Goal: Task Accomplishment & Management: Complete application form

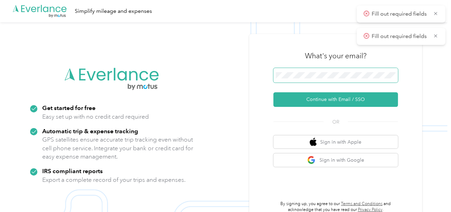
click at [317, 80] on span at bounding box center [336, 75] width 125 height 15
drag, startPoint x: 315, startPoint y: 95, endPoint x: 79, endPoint y: 2, distance: 254.0
click at [313, 95] on button "Continue with Email / SSO" at bounding box center [336, 99] width 125 height 15
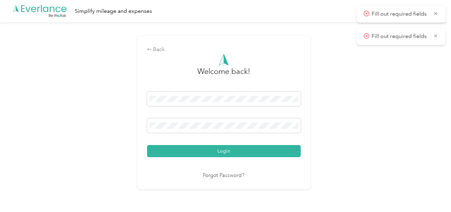
click at [273, 153] on button "Login" at bounding box center [224, 151] width 154 height 12
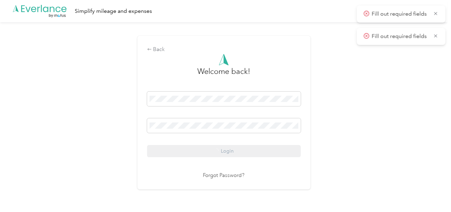
click at [387, 130] on div "Back Welcome back! Login Forgot Password?" at bounding box center [224, 115] width 448 height 186
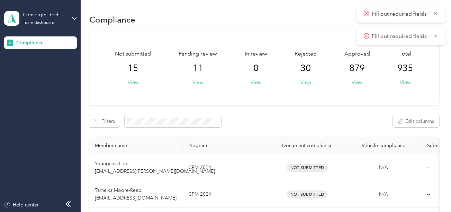
drag, startPoint x: 199, startPoint y: 82, endPoint x: 218, endPoint y: 85, distance: 19.6
click at [199, 82] on button "View" at bounding box center [198, 82] width 11 height 7
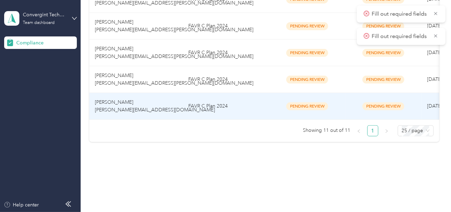
scroll to position [333, 0]
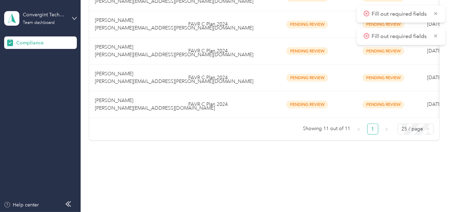
click at [218, 105] on td "FAVR C Plan 2024" at bounding box center [226, 104] width 87 height 27
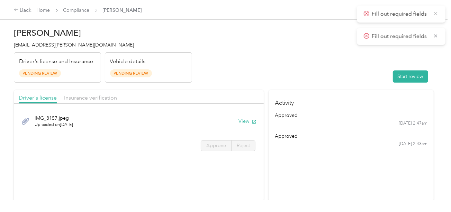
click at [436, 15] on icon at bounding box center [436, 13] width 6 height 6
click at [436, 15] on div "Back Home Compliance [PERSON_NAME]" at bounding box center [225, 9] width 451 height 19
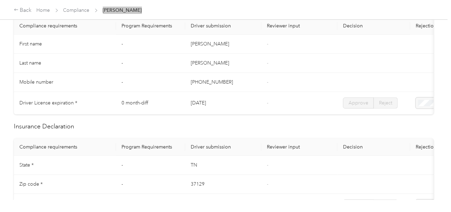
scroll to position [34, 0]
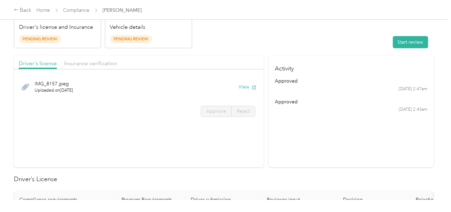
drag, startPoint x: 319, startPoint y: 69, endPoint x: 404, endPoint y: 47, distance: 87.4
click at [319, 68] on h4 "Activity" at bounding box center [351, 66] width 165 height 22
click at [407, 46] on button "Start review" at bounding box center [410, 42] width 35 height 12
click at [317, 47] on header "[PERSON_NAME] [PERSON_NAME][EMAIL_ADDRESS][DOMAIN_NAME] Driver's license and In…" at bounding box center [224, 19] width 420 height 58
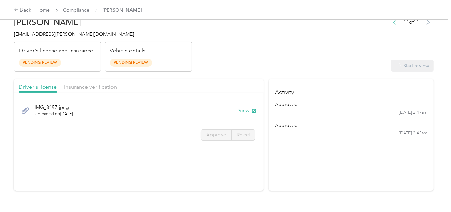
scroll to position [0, 0]
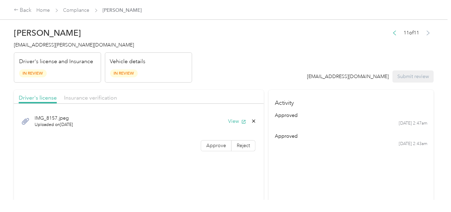
click at [227, 114] on div "IMG_8157.jpeg Uploaded on [DATE] View" at bounding box center [139, 120] width 240 height 23
click at [230, 118] on button "View" at bounding box center [237, 120] width 18 height 7
click at [234, 136] on div "IMG_8157.jpeg Uploaded on [DATE] View Approve Reject" at bounding box center [139, 131] width 250 height 49
click at [227, 141] on label "Approve" at bounding box center [216, 145] width 31 height 11
click at [225, 142] on span at bounding box center [216, 145] width 30 height 10
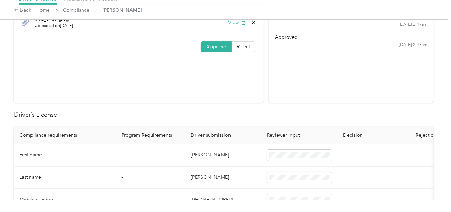
scroll to position [173, 0]
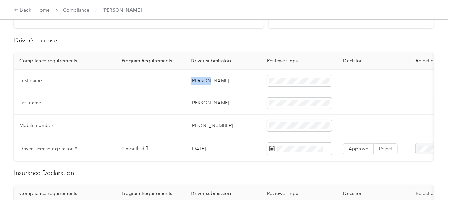
copy td "[PERSON_NAME]"
drag, startPoint x: 188, startPoint y: 80, endPoint x: 261, endPoint y: 82, distance: 72.8
click at [252, 81] on td "[PERSON_NAME]" at bounding box center [223, 81] width 76 height 23
click at [201, 101] on td "[PERSON_NAME]" at bounding box center [223, 103] width 76 height 23
click at [199, 101] on td "[PERSON_NAME]" at bounding box center [223, 103] width 76 height 23
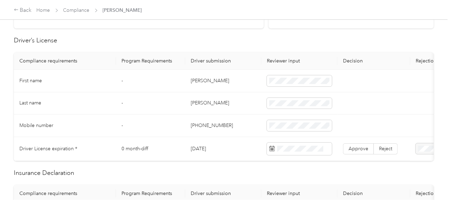
click at [199, 101] on td "[PERSON_NAME]" at bounding box center [223, 103] width 76 height 23
copy td "[PERSON_NAME]"
click at [284, 96] on td at bounding box center [299, 103] width 76 height 23
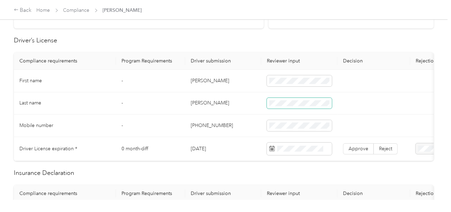
click at [286, 105] on span at bounding box center [299, 103] width 65 height 11
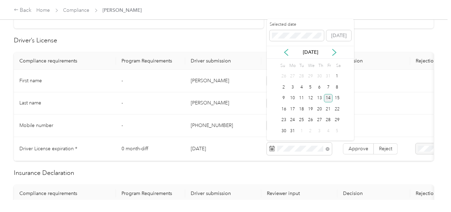
drag, startPoint x: 326, startPoint y: 97, endPoint x: 337, endPoint y: 114, distance: 20.3
click at [326, 97] on div "14" at bounding box center [328, 98] width 9 height 9
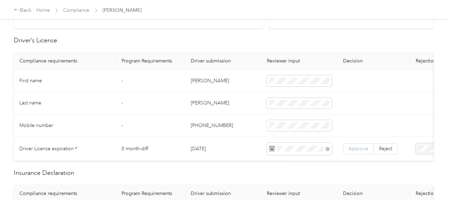
drag, startPoint x: 356, startPoint y: 144, endPoint x: 343, endPoint y: 149, distance: 13.4
click at [356, 145] on span "Approve" at bounding box center [359, 148] width 20 height 6
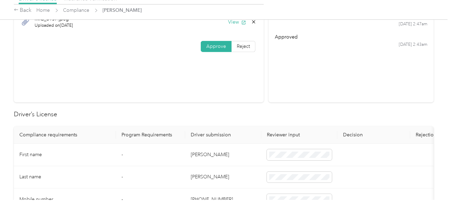
scroll to position [0, 0]
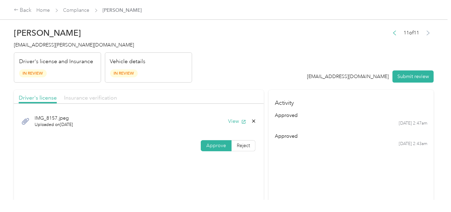
click at [100, 94] on span "Insurance verification" at bounding box center [90, 97] width 53 height 7
click at [196, 90] on div "Driver's license Insurance verification" at bounding box center [139, 97] width 250 height 14
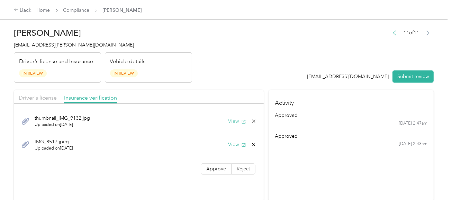
click at [231, 117] on button "View" at bounding box center [237, 120] width 18 height 7
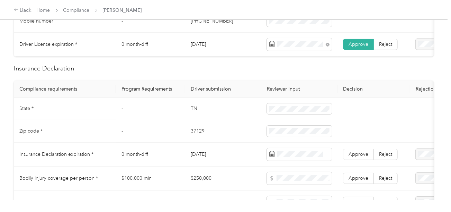
click at [193, 113] on td "TN" at bounding box center [223, 109] width 76 height 23
copy td "TN"
click at [193, 113] on td "TN" at bounding box center [223, 109] width 76 height 23
click at [195, 135] on td "37129" at bounding box center [223, 131] width 76 height 23
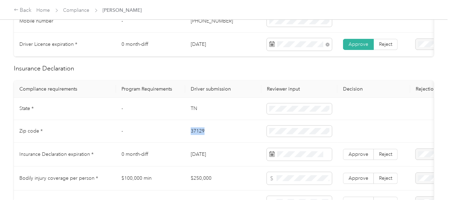
click at [195, 135] on td "37129" at bounding box center [223, 131] width 76 height 23
copy td "37129"
click at [242, 142] on td "37129" at bounding box center [223, 131] width 76 height 23
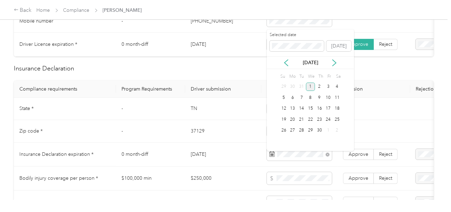
click at [310, 86] on div "1" at bounding box center [310, 86] width 9 height 9
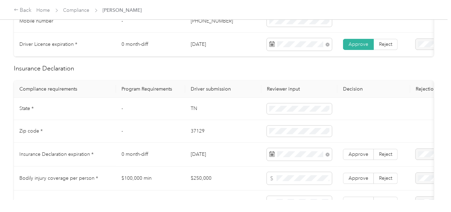
click at [367, 166] on td "Approve Reject" at bounding box center [374, 154] width 73 height 24
click at [362, 157] on span "Approve" at bounding box center [359, 154] width 20 height 6
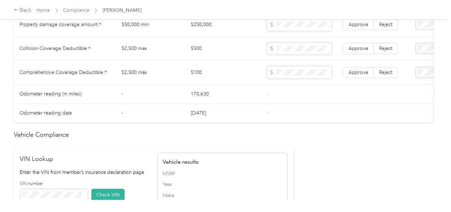
scroll to position [588, 0]
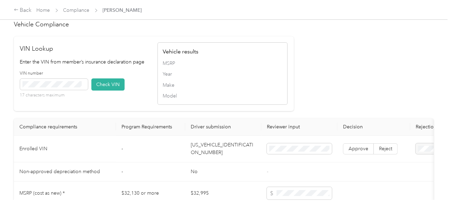
click at [227, 149] on td "[US_VEHICLE_IDENTIFICATION_NUMBER]" at bounding box center [223, 148] width 76 height 27
copy td "[US_VEHICLE_IDENTIFICATION_NUMBER]"
click at [227, 149] on td "[US_VEHICLE_IDENTIFICATION_NUMBER]" at bounding box center [223, 148] width 76 height 27
click at [230, 154] on td "[US_VEHICLE_IDENTIFICATION_NUMBER]" at bounding box center [223, 148] width 76 height 27
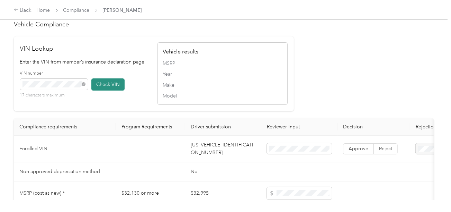
click at [102, 90] on button "Check VIN" at bounding box center [107, 84] width 33 height 12
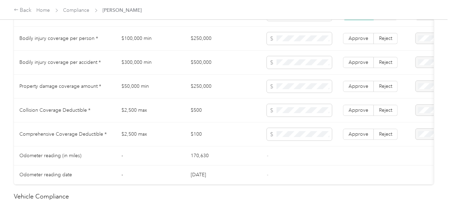
scroll to position [414, 0]
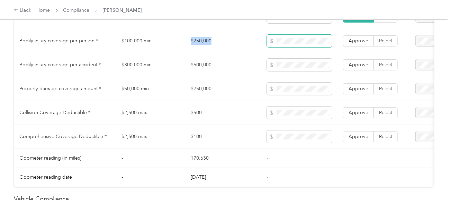
drag, startPoint x: 192, startPoint y: 46, endPoint x: 272, endPoint y: 43, distance: 80.0
click at [267, 43] on tr "Bodily injury coverage per person * $100,000 min $250,000 Approve Reject" at bounding box center [258, 41] width 488 height 24
copy td "$250,000"
copy td "500,000"
drag, startPoint x: 194, startPoint y: 67, endPoint x: 303, endPoint y: 64, distance: 109.5
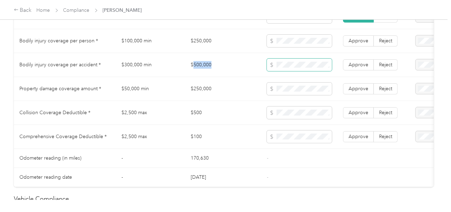
click at [227, 67] on td "$500,000" at bounding box center [223, 65] width 76 height 24
click at [304, 64] on span at bounding box center [299, 65] width 65 height 12
click at [201, 91] on td "$250,000" at bounding box center [223, 89] width 76 height 24
copy td "250,000"
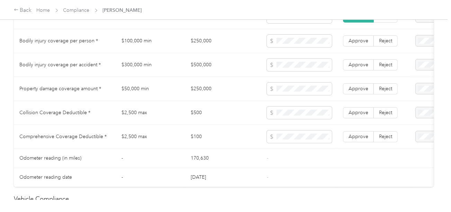
click at [317, 82] on td at bounding box center [299, 89] width 76 height 24
click at [296, 87] on span at bounding box center [299, 88] width 65 height 12
click at [239, 104] on td "$500" at bounding box center [223, 113] width 76 height 24
click at [195, 117] on td "$500" at bounding box center [223, 113] width 76 height 24
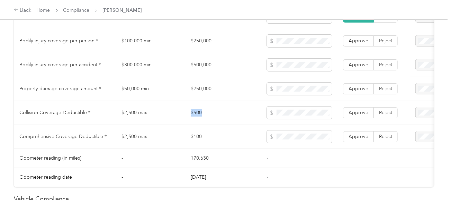
click at [195, 117] on td "$500" at bounding box center [223, 113] width 76 height 24
copy td "$500"
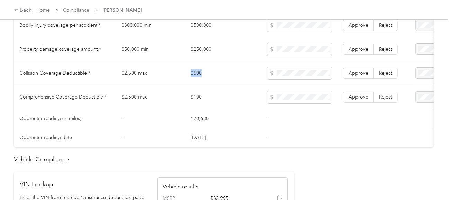
scroll to position [449, 0]
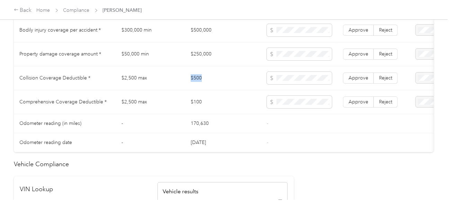
click at [302, 74] on td at bounding box center [299, 78] width 76 height 24
copy td "$100"
drag, startPoint x: 203, startPoint y: 102, endPoint x: 186, endPoint y: 102, distance: 16.3
click at [186, 102] on td "$100" at bounding box center [223, 102] width 76 height 24
click at [285, 100] on span at bounding box center [299, 102] width 65 height 12
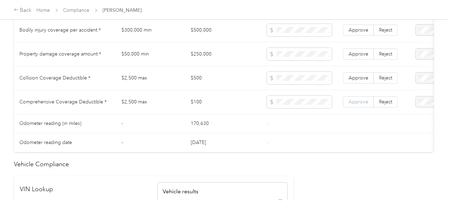
click at [349, 105] on span "Approve" at bounding box center [359, 102] width 20 height 6
click at [351, 83] on label "Approve" at bounding box center [358, 77] width 31 height 11
click at [358, 60] on label "Approve" at bounding box center [358, 53] width 31 height 11
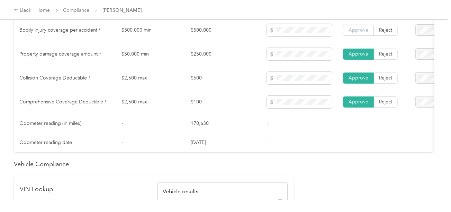
click at [360, 36] on label "Approve" at bounding box center [358, 30] width 31 height 11
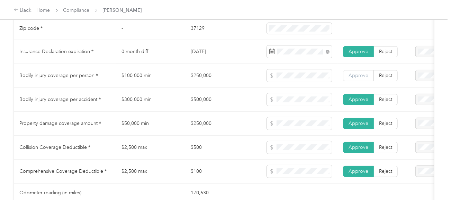
click at [360, 75] on span "Approve" at bounding box center [359, 75] width 20 height 6
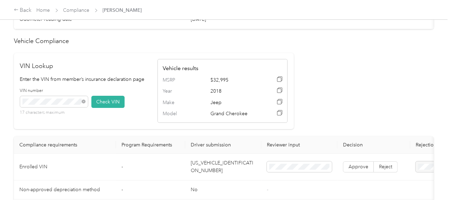
scroll to position [587, 0]
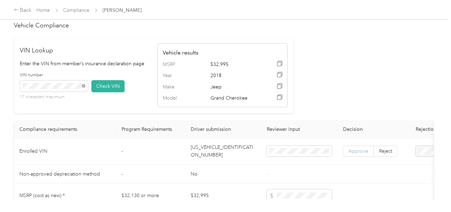
click at [360, 157] on label "Approve" at bounding box center [358, 150] width 31 height 11
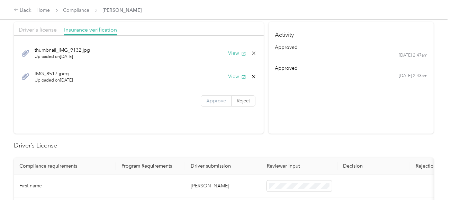
click at [220, 101] on span "Approve" at bounding box center [216, 101] width 20 height 6
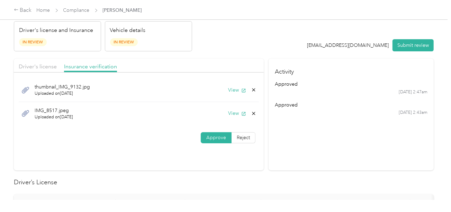
scroll to position [0, 0]
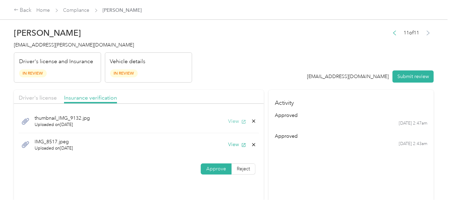
click at [236, 118] on button "View" at bounding box center [237, 120] width 18 height 7
click at [233, 146] on button "View" at bounding box center [237, 144] width 18 height 7
click at [252, 145] on icon at bounding box center [253, 144] width 3 height 3
click at [237, 148] on button "Yes" at bounding box center [236, 148] width 14 height 11
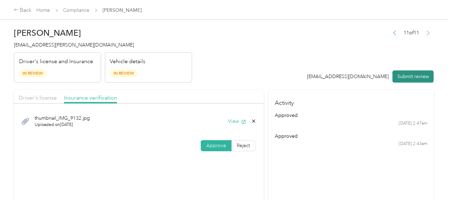
drag, startPoint x: 421, startPoint y: 73, endPoint x: 335, endPoint y: 69, distance: 86.3
click at [421, 72] on button "Submit review" at bounding box center [413, 76] width 41 height 12
click at [261, 55] on header "[PERSON_NAME] [PERSON_NAME][EMAIL_ADDRESS][DOMAIN_NAME] Driver's license and In…" at bounding box center [224, 53] width 420 height 58
click at [32, 37] on h2 "[PERSON_NAME]" at bounding box center [103, 33] width 178 height 10
click at [34, 43] on span "[EMAIL_ADDRESS][PERSON_NAME][DOMAIN_NAME]" at bounding box center [74, 45] width 120 height 6
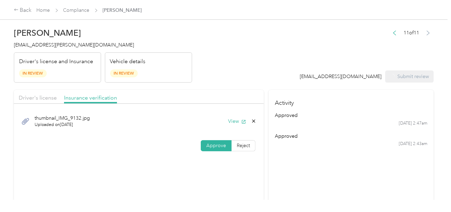
click at [34, 43] on span "[EMAIL_ADDRESS][PERSON_NAME][DOMAIN_NAME]" at bounding box center [74, 45] width 120 height 6
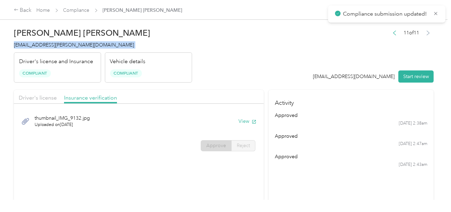
click at [34, 43] on span "[EMAIL_ADDRESS][PERSON_NAME][DOMAIN_NAME]" at bounding box center [74, 45] width 120 height 6
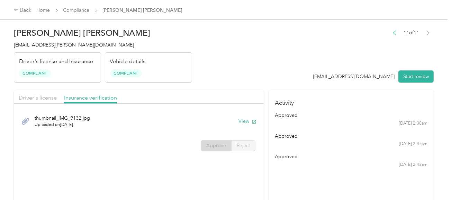
drag, startPoint x: 193, startPoint y: 64, endPoint x: 151, endPoint y: 50, distance: 43.8
click at [192, 64] on header "[PERSON_NAME] Cox [EMAIL_ADDRESS][PERSON_NAME][DOMAIN_NAME] Driver's license an…" at bounding box center [224, 53] width 420 height 58
click at [82, 11] on link "Compliance" at bounding box center [76, 10] width 26 height 6
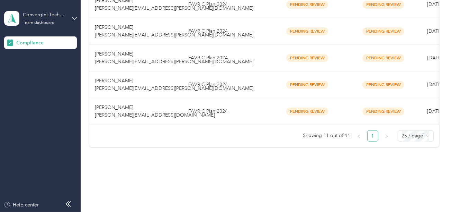
scroll to position [307, 0]
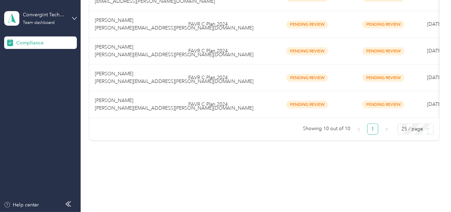
drag, startPoint x: 204, startPoint y: 152, endPoint x: 212, endPoint y: 85, distance: 68.4
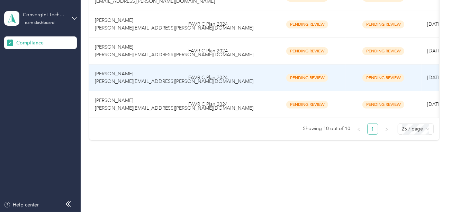
click at [215, 79] on td "FAVR C Plan 2024" at bounding box center [226, 77] width 87 height 27
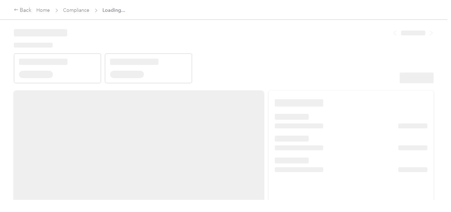
click at [298, 67] on header at bounding box center [224, 53] width 420 height 59
drag, startPoint x: 294, startPoint y: 72, endPoint x: 307, endPoint y: 75, distance: 13.4
click at [294, 72] on header at bounding box center [224, 53] width 420 height 59
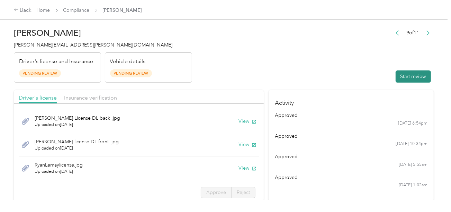
drag, startPoint x: 358, startPoint y: 73, endPoint x: 411, endPoint y: 73, distance: 53.0
click at [359, 73] on header "[PERSON_NAME] [PERSON_NAME][EMAIL_ADDRESS][PERSON_NAME][DOMAIN_NAME] Driver's l…" at bounding box center [224, 53] width 420 height 58
drag, startPoint x: 412, startPoint y: 73, endPoint x: 404, endPoint y: 75, distance: 7.9
click at [413, 73] on button "Start review" at bounding box center [413, 76] width 35 height 12
click at [299, 67] on header "[PERSON_NAME] [PERSON_NAME][EMAIL_ADDRESS][PERSON_NAME][DOMAIN_NAME] Driver's l…" at bounding box center [224, 53] width 420 height 58
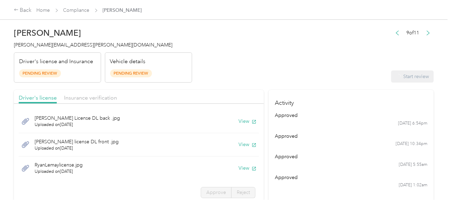
click at [231, 120] on div "[PERSON_NAME] License DL back .jpg Uploaded on [DATE] View" at bounding box center [139, 121] width 240 height 24
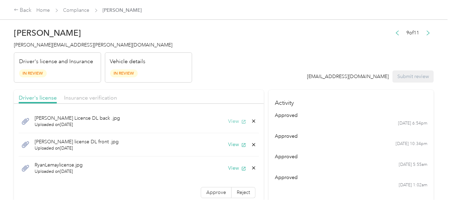
click at [234, 118] on button "View" at bounding box center [237, 120] width 18 height 7
drag, startPoint x: 248, startPoint y: 121, endPoint x: 234, endPoint y: 122, distance: 14.2
click at [251, 121] on icon at bounding box center [254, 121] width 6 height 6
drag, startPoint x: 233, startPoint y: 122, endPoint x: 238, endPoint y: 107, distance: 15.6
click at [233, 122] on button "Yes" at bounding box center [231, 125] width 14 height 11
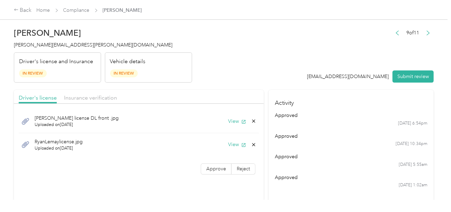
click at [237, 118] on button "View" at bounding box center [237, 120] width 18 height 7
click at [233, 146] on button "View" at bounding box center [237, 144] width 18 height 7
drag, startPoint x: 254, startPoint y: 143, endPoint x: 248, endPoint y: 147, distance: 7.4
click at [253, 143] on icon at bounding box center [254, 145] width 6 height 6
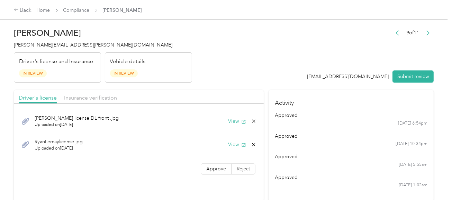
click at [237, 149] on button "Yes" at bounding box center [236, 149] width 14 height 11
click at [206, 147] on span "Approve" at bounding box center [216, 145] width 20 height 6
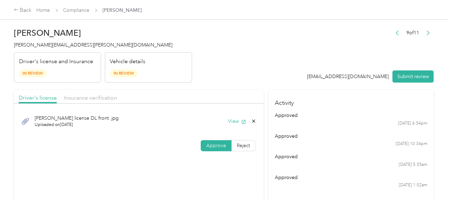
scroll to position [208, 0]
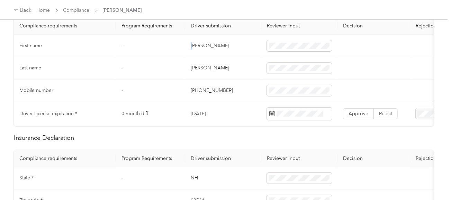
click at [192, 44] on td "[PERSON_NAME]" at bounding box center [223, 46] width 76 height 23
click at [196, 43] on td "[PERSON_NAME]" at bounding box center [223, 46] width 76 height 23
click at [197, 43] on td "[PERSON_NAME]" at bounding box center [223, 46] width 76 height 23
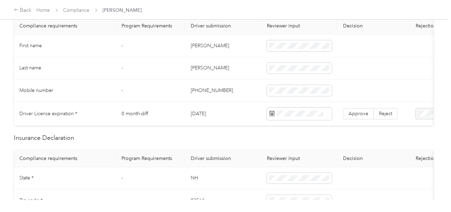
click at [336, 43] on td at bounding box center [299, 46] width 76 height 23
click at [199, 69] on td "[PERSON_NAME]" at bounding box center [223, 68] width 76 height 23
drag, startPoint x: 199, startPoint y: 69, endPoint x: 265, endPoint y: 69, distance: 66.2
click at [202, 69] on td "[PERSON_NAME]" at bounding box center [223, 68] width 76 height 23
click at [332, 60] on div "14" at bounding box center [328, 63] width 9 height 9
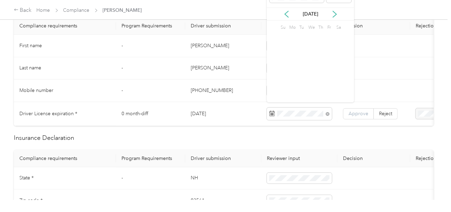
click at [353, 113] on span "Approve" at bounding box center [359, 113] width 20 height 6
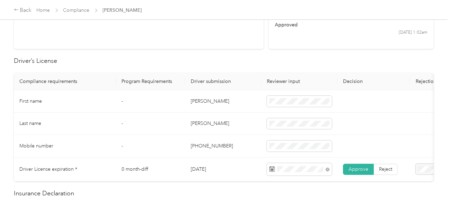
scroll to position [69, 0]
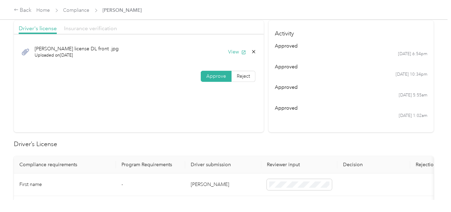
click at [83, 25] on span "Insurance verification" at bounding box center [90, 28] width 53 height 7
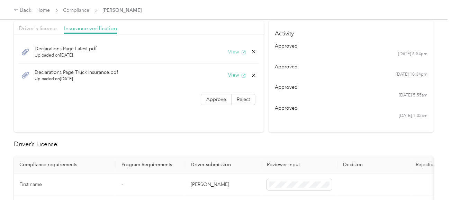
click at [238, 53] on button "View" at bounding box center [237, 51] width 18 height 7
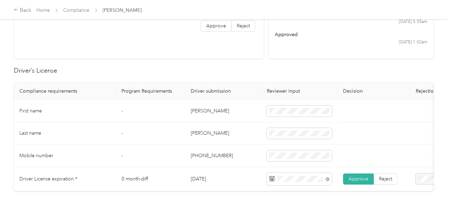
scroll to position [277, 0]
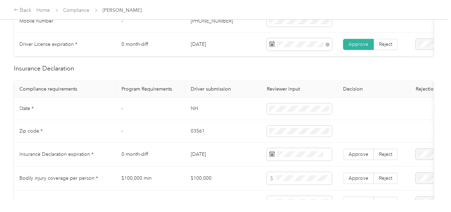
click at [194, 115] on td "NH" at bounding box center [223, 109] width 76 height 23
click at [312, 107] on span at bounding box center [299, 108] width 65 height 11
click at [195, 132] on td "03561" at bounding box center [223, 131] width 76 height 23
click at [196, 132] on td "03561" at bounding box center [223, 131] width 76 height 23
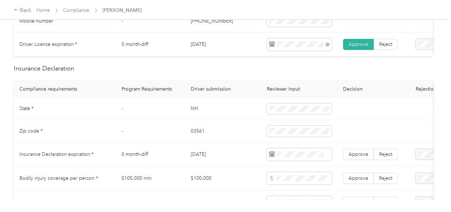
click at [268, 128] on td at bounding box center [299, 131] width 76 height 23
click at [199, 137] on td "03561" at bounding box center [223, 131] width 76 height 23
click at [255, 135] on tr "Zip code * - 03561" at bounding box center [258, 131] width 488 height 23
drag, startPoint x: 240, startPoint y: 147, endPoint x: 269, endPoint y: 149, distance: 28.8
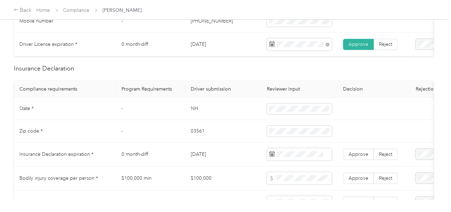
click at [243, 148] on td "[DATE]" at bounding box center [223, 154] width 76 height 24
click at [302, 160] on span at bounding box center [299, 154] width 65 height 12
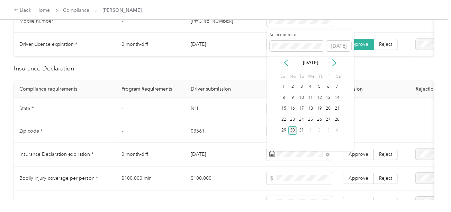
click at [293, 129] on div "30" at bounding box center [293, 130] width 9 height 9
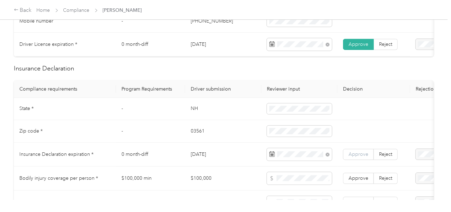
click at [357, 156] on span "Approve" at bounding box center [359, 154] width 20 height 6
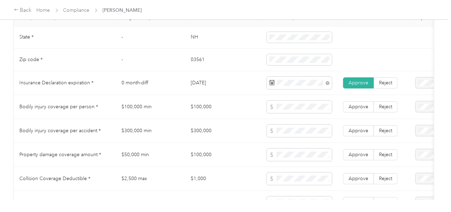
scroll to position [554, 0]
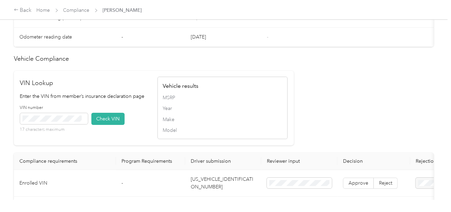
click at [218, 189] on td "[US_VEHICLE_IDENTIFICATION_NUMBER]" at bounding box center [223, 183] width 76 height 27
click at [101, 123] on button "Check VIN" at bounding box center [107, 119] width 33 height 12
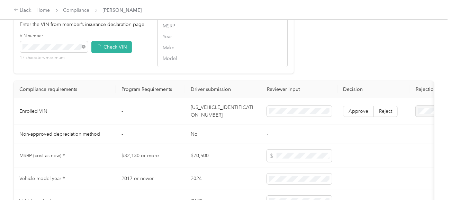
scroll to position [658, 0]
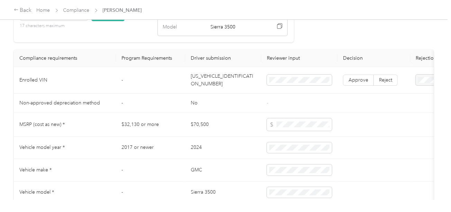
click at [353, 79] on td "Approve Reject" at bounding box center [374, 80] width 73 height 27
click at [358, 83] on span "Approve" at bounding box center [359, 80] width 20 height 6
click at [357, 83] on span "Approve" at bounding box center [359, 80] width 20 height 6
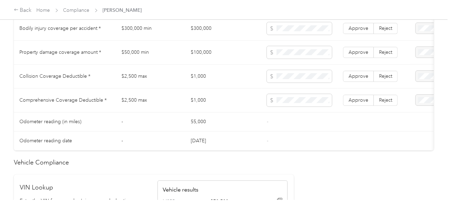
scroll to position [416, 0]
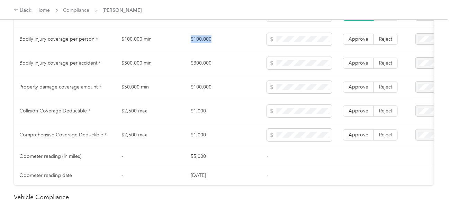
drag, startPoint x: 190, startPoint y: 41, endPoint x: 258, endPoint y: 42, distance: 67.9
click at [225, 41] on td "$100,000" at bounding box center [223, 39] width 76 height 24
click at [271, 42] on icon at bounding box center [271, 39] width 2 height 5
click at [196, 68] on td "$300,000" at bounding box center [223, 63] width 76 height 24
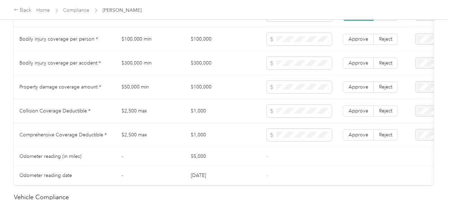
click at [197, 91] on td "$100,000" at bounding box center [223, 87] width 76 height 24
drag, startPoint x: 237, startPoint y: 115, endPoint x: 195, endPoint y: 116, distance: 42.6
click at [234, 116] on td "$1,000" at bounding box center [223, 111] width 76 height 24
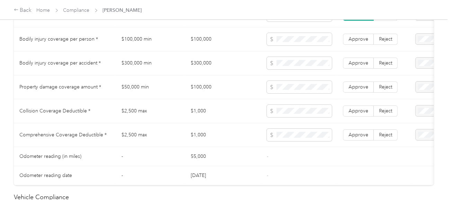
click at [195, 116] on td "$1,000" at bounding box center [223, 111] width 76 height 24
drag, startPoint x: 350, startPoint y: 140, endPoint x: 358, endPoint y: 116, distance: 25.3
click at [351, 138] on span "Approve" at bounding box center [359, 135] width 20 height 6
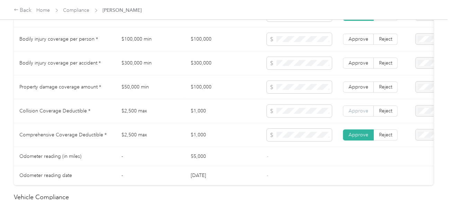
click at [358, 114] on span "Approve" at bounding box center [359, 111] width 20 height 6
click at [360, 87] on span "Approve" at bounding box center [359, 87] width 20 height 6
click at [360, 64] on span "Approve" at bounding box center [359, 63] width 20 height 6
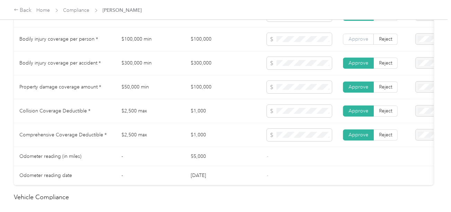
click at [360, 42] on span "Approve" at bounding box center [359, 39] width 20 height 6
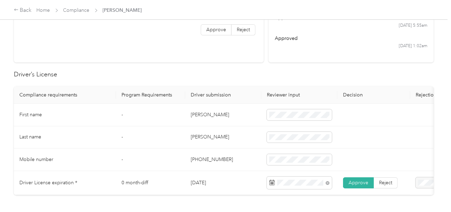
scroll to position [70, 0]
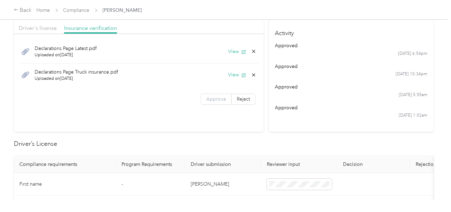
click at [215, 98] on span "Approve" at bounding box center [216, 99] width 20 height 6
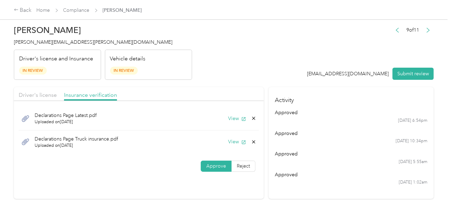
scroll to position [0, 0]
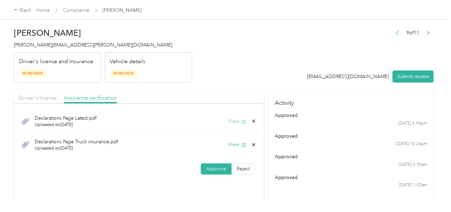
click at [234, 119] on button "View" at bounding box center [237, 120] width 18 height 7
click at [235, 142] on button "View" at bounding box center [237, 144] width 18 height 7
click at [252, 143] on icon at bounding box center [253, 144] width 3 height 3
drag, startPoint x: 238, startPoint y: 147, endPoint x: 251, endPoint y: 139, distance: 15.2
click at [239, 147] on button "Yes" at bounding box center [236, 148] width 14 height 11
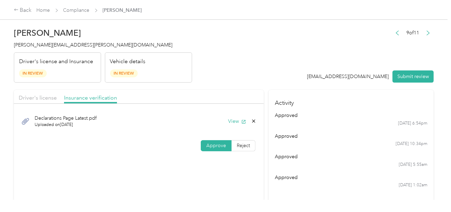
click at [308, 70] on header "[PERSON_NAME] [PERSON_NAME][EMAIL_ADDRESS][PERSON_NAME][DOMAIN_NAME] Driver's l…" at bounding box center [224, 53] width 420 height 58
click at [432, 70] on button "Submit review" at bounding box center [413, 76] width 41 height 12
click at [407, 77] on div "[EMAIL_ADDRESS][DOMAIN_NAME] Submit review" at bounding box center [367, 76] width 134 height 12
click at [19, 45] on span "[PERSON_NAME][EMAIL_ADDRESS][PERSON_NAME][DOMAIN_NAME]" at bounding box center [93, 45] width 159 height 6
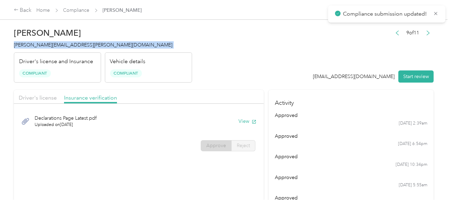
click at [19, 45] on span "[PERSON_NAME][EMAIL_ADDRESS][PERSON_NAME][DOMAIN_NAME]" at bounding box center [93, 45] width 159 height 6
click at [75, 11] on link "Compliance" at bounding box center [76, 10] width 26 height 6
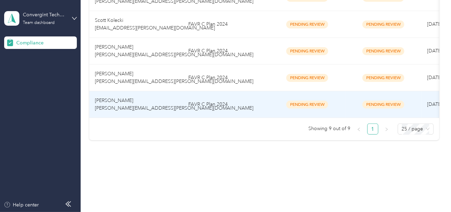
scroll to position [280, 0]
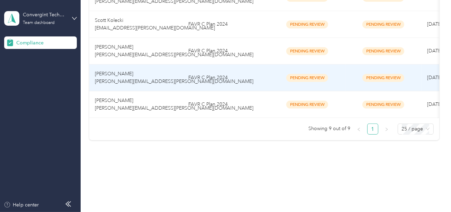
click at [220, 68] on td "FAVR C Plan 2024" at bounding box center [226, 77] width 87 height 27
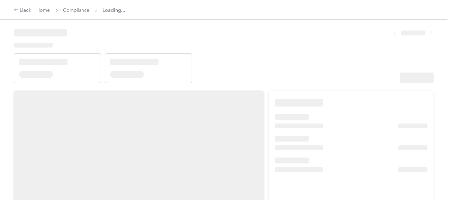
click at [308, 54] on header at bounding box center [224, 53] width 420 height 59
click at [331, 62] on header at bounding box center [224, 53] width 420 height 59
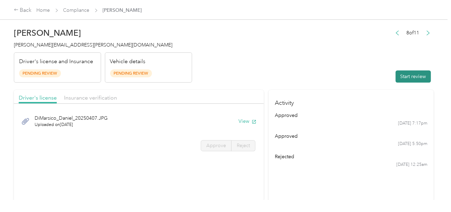
click at [410, 72] on button "Start review" at bounding box center [413, 76] width 35 height 12
click at [300, 60] on header "[PERSON_NAME] [PERSON_NAME][EMAIL_ADDRESS][PERSON_NAME][DOMAIN_NAME] Driver's l…" at bounding box center [224, 53] width 420 height 58
drag, startPoint x: 197, startPoint y: 92, endPoint x: 206, endPoint y: 104, distance: 14.7
click at [198, 92] on div "Driver's license Insurance verification" at bounding box center [139, 97] width 250 height 14
click at [243, 120] on button "View" at bounding box center [248, 120] width 18 height 7
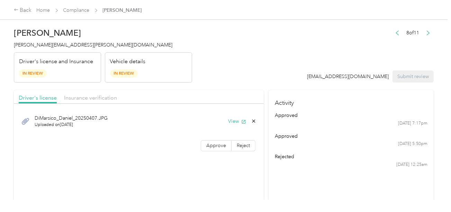
drag, startPoint x: 216, startPoint y: 147, endPoint x: 257, endPoint y: 147, distance: 40.9
click at [218, 147] on span "Approve" at bounding box center [216, 145] width 20 height 6
click at [214, 154] on div "DiMarsico_Daniel_20250407.JPG Uploaded on [DATE] View Approve Reject" at bounding box center [139, 131] width 250 height 49
click at [228, 145] on label "Approve" at bounding box center [216, 145] width 31 height 11
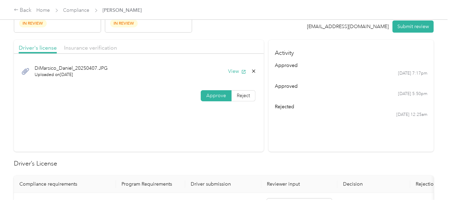
scroll to position [104, 0]
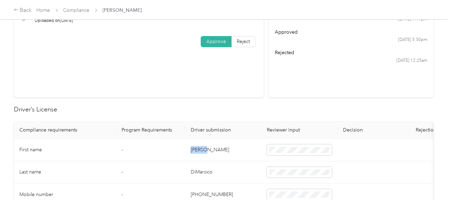
drag, startPoint x: 191, startPoint y: 144, endPoint x: 214, endPoint y: 149, distance: 23.6
click at [214, 149] on td "[PERSON_NAME]" at bounding box center [223, 150] width 76 height 23
drag, startPoint x: 223, startPoint y: 174, endPoint x: 200, endPoint y: 174, distance: 23.6
click at [223, 174] on td "DiMarsico" at bounding box center [223, 172] width 76 height 23
click at [193, 175] on td "DiMarsico" at bounding box center [223, 172] width 76 height 23
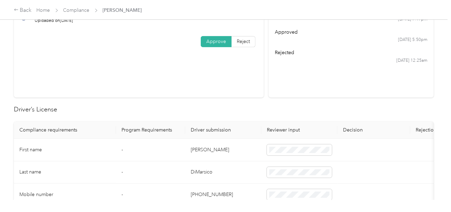
click at [193, 175] on td "DiMarsico" at bounding box center [223, 172] width 76 height 23
click at [295, 176] on span at bounding box center [299, 172] width 65 height 11
click at [239, 176] on td "DiMarsico" at bounding box center [223, 172] width 76 height 23
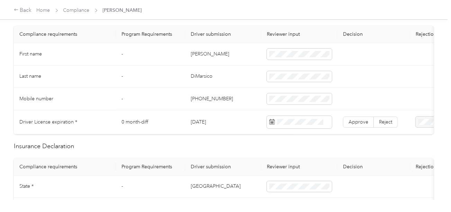
scroll to position [208, 0]
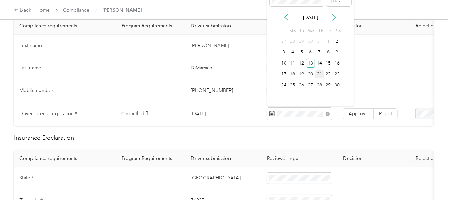
drag, startPoint x: 313, startPoint y: 60, endPoint x: 321, endPoint y: 77, distance: 18.7
click at [313, 60] on div "13" at bounding box center [310, 63] width 9 height 9
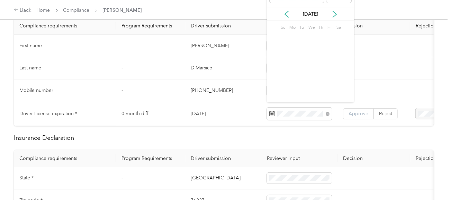
click at [346, 109] on label "Approve" at bounding box center [358, 113] width 31 height 11
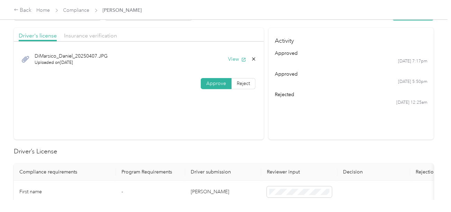
scroll to position [34, 0]
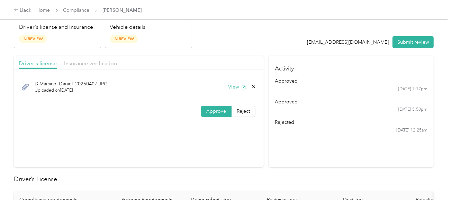
click at [104, 69] on div at bounding box center [139, 71] width 250 height 4
drag, startPoint x: 189, startPoint y: 47, endPoint x: 219, endPoint y: 71, distance: 38.7
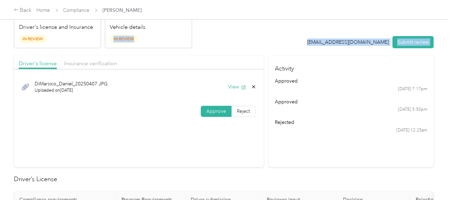
click at [94, 66] on div "Insurance verification" at bounding box center [90, 63] width 53 height 9
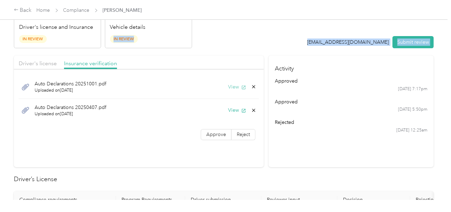
click at [238, 85] on button "View" at bounding box center [237, 86] width 18 height 7
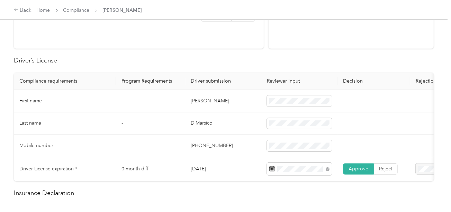
scroll to position [311, 0]
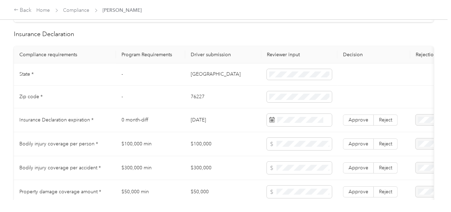
click at [188, 76] on td "[GEOGRAPHIC_DATA]" at bounding box center [223, 74] width 76 height 23
click at [195, 101] on td "76227" at bounding box center [223, 97] width 76 height 23
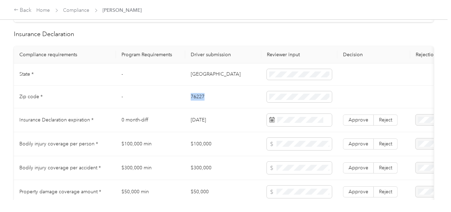
click at [195, 101] on td "76227" at bounding box center [223, 97] width 76 height 23
click at [257, 117] on td "[DATE]" at bounding box center [223, 120] width 76 height 24
click at [302, 126] on span at bounding box center [299, 120] width 65 height 12
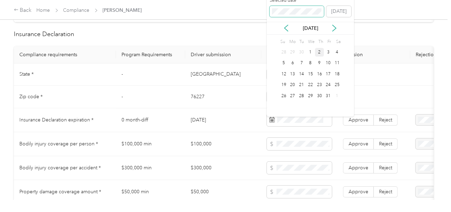
click at [284, 16] on span at bounding box center [297, 11] width 55 height 11
click at [337, 55] on div "4" at bounding box center [337, 52] width 9 height 9
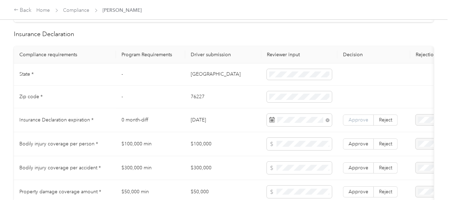
click at [359, 122] on span "Approve" at bounding box center [359, 120] width 20 height 6
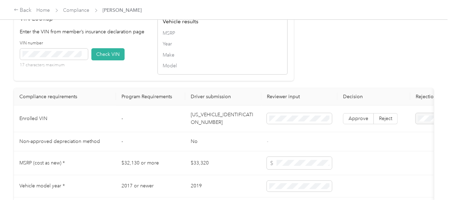
scroll to position [623, 0]
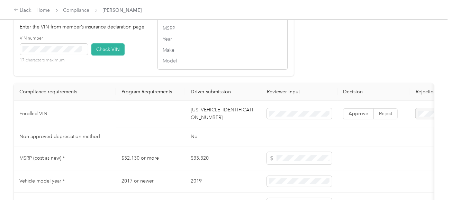
click at [228, 116] on td "[US_VEHICLE_IDENTIFICATION_NUMBER]" at bounding box center [223, 113] width 76 height 27
click at [116, 55] on button "Check VIN" at bounding box center [107, 49] width 33 height 12
drag, startPoint x: 376, startPoint y: 69, endPoint x: 371, endPoint y: 116, distance: 46.7
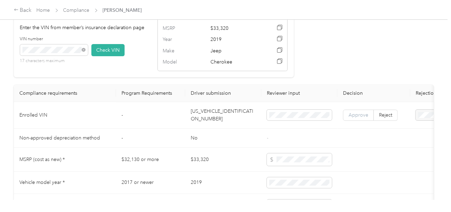
click at [353, 118] on span "Approve" at bounding box center [359, 115] width 20 height 6
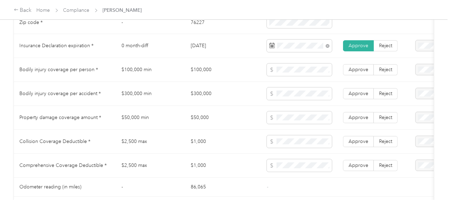
scroll to position [381, 0]
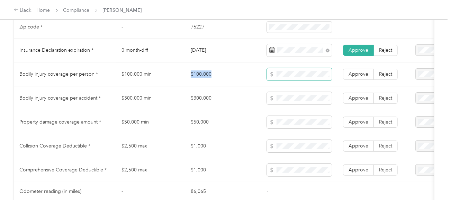
drag, startPoint x: 196, startPoint y: 78, endPoint x: 271, endPoint y: 73, distance: 75.7
click at [229, 74] on td "$100,000" at bounding box center [223, 74] width 76 height 24
click at [272, 73] on span at bounding box center [299, 74] width 65 height 12
drag, startPoint x: 157, startPoint y: 108, endPoint x: 246, endPoint y: 105, distance: 88.4
click at [215, 105] on tr "Bodily injury coverage per accident * $300,000 min $300,000 Approve Reject" at bounding box center [258, 98] width 488 height 24
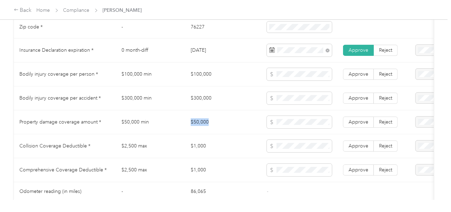
drag, startPoint x: 171, startPoint y: 129, endPoint x: 234, endPoint y: 123, distance: 63.7
click at [231, 123] on tr "Property damage coverage amount * $50,000 min $50,000 Approve Reject" at bounding box center [258, 122] width 488 height 24
click at [247, 141] on td "$1,000" at bounding box center [223, 146] width 76 height 24
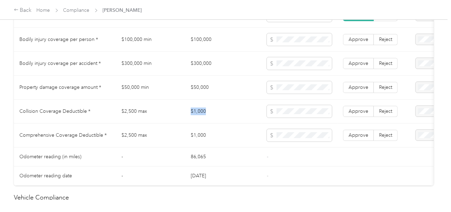
drag, startPoint x: 215, startPoint y: 114, endPoint x: 252, endPoint y: 117, distance: 37.8
click at [244, 116] on td "$1,000" at bounding box center [223, 111] width 76 height 24
drag, startPoint x: 360, startPoint y: 134, endPoint x: 362, endPoint y: 115, distance: 18.8
click at [360, 133] on label "Approve" at bounding box center [358, 135] width 31 height 11
click at [362, 114] on span "Approve" at bounding box center [359, 111] width 20 height 6
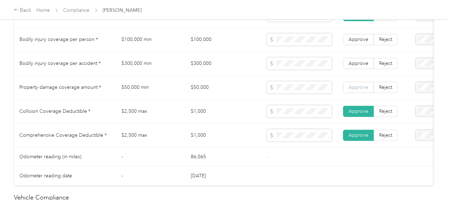
click at [360, 90] on span "Approve" at bounding box center [359, 87] width 20 height 6
click at [352, 64] on span "Approve" at bounding box center [359, 63] width 20 height 6
click at [359, 42] on span "Approve" at bounding box center [359, 39] width 20 height 6
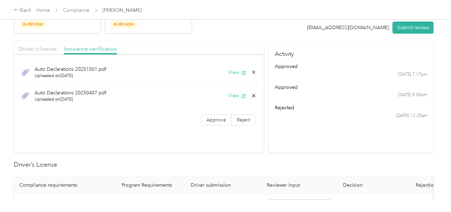
scroll to position [0, 0]
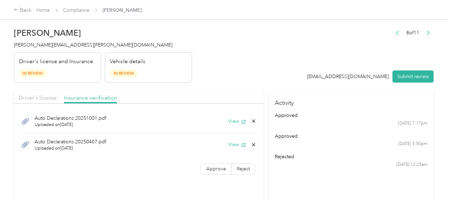
click at [218, 161] on div "Auto Declarations 20251001.pdf Uploaded on [DATE] View Auto Declarations 202504…" at bounding box center [139, 143] width 250 height 72
click at [218, 163] on label "Approve" at bounding box center [216, 168] width 31 height 11
click at [52, 104] on div at bounding box center [139, 106] width 250 height 4
drag, startPoint x: 54, startPoint y: 96, endPoint x: 68, endPoint y: 94, distance: 14.4
click at [54, 96] on span "Driver's license" at bounding box center [38, 97] width 38 height 7
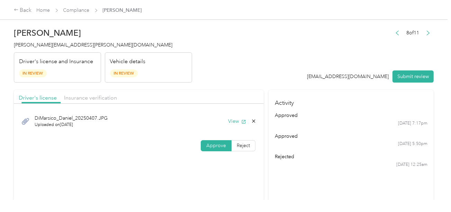
drag, startPoint x: 93, startPoint y: 94, endPoint x: 230, endPoint y: 79, distance: 138.0
click at [95, 94] on span "Insurance verification" at bounding box center [90, 97] width 53 height 7
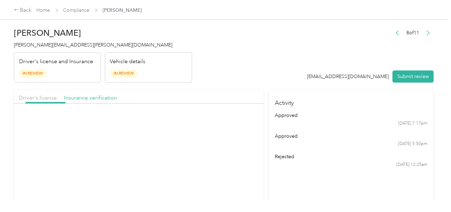
click at [234, 78] on header "[PERSON_NAME] [PERSON_NAME][EMAIL_ADDRESS][PERSON_NAME][DOMAIN_NAME] Driver's l…" at bounding box center [224, 53] width 420 height 58
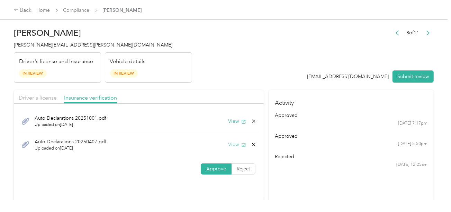
click at [234, 141] on button "View" at bounding box center [237, 144] width 18 height 7
click at [405, 73] on button "Submit review" at bounding box center [413, 76] width 41 height 12
click at [52, 45] on span "[PERSON_NAME][EMAIL_ADDRESS][PERSON_NAME][DOMAIN_NAME]" at bounding box center [93, 45] width 159 height 6
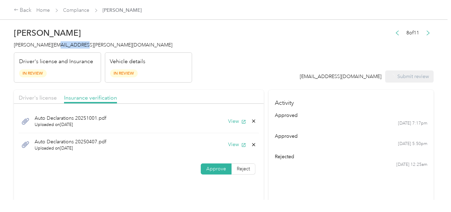
click at [52, 45] on span "[PERSON_NAME][EMAIL_ADDRESS][PERSON_NAME][DOMAIN_NAME]" at bounding box center [93, 45] width 159 height 6
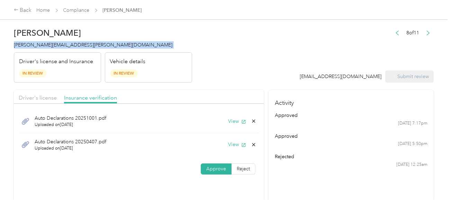
click at [52, 45] on span "[PERSON_NAME][EMAIL_ADDRESS][PERSON_NAME][DOMAIN_NAME]" at bounding box center [93, 45] width 159 height 6
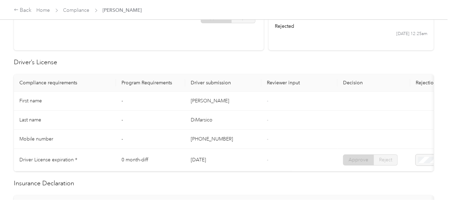
scroll to position [208, 0]
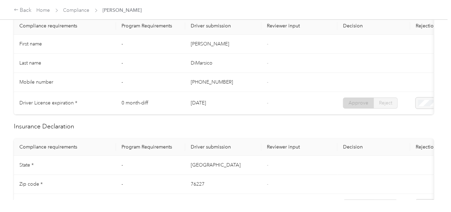
click at [81, 5] on div "Back Home Compliance [PERSON_NAME]" at bounding box center [225, 9] width 451 height 19
click at [81, 7] on div "Back Home Compliance [PERSON_NAME]" at bounding box center [78, 10] width 128 height 8
click at [80, 7] on span "Compliance" at bounding box center [76, 10] width 26 height 7
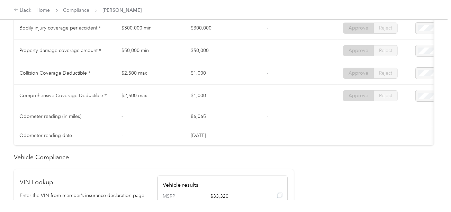
scroll to position [485, 0]
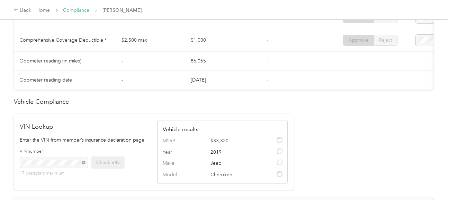
click at [85, 9] on link "Compliance" at bounding box center [76, 10] width 26 height 6
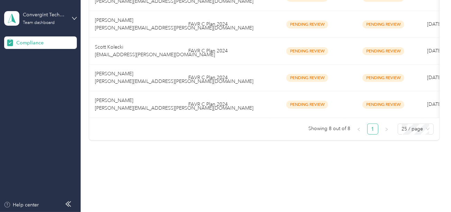
scroll to position [253, 0]
click at [204, 131] on ul "Showing 8 out of 8 1 25 / page" at bounding box center [261, 128] width 345 height 11
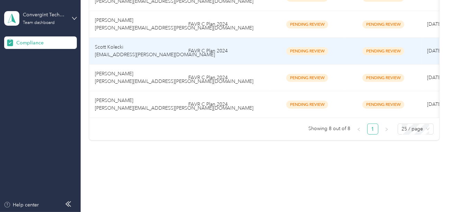
click at [219, 56] on td "FAVR C Plan 2024" at bounding box center [226, 51] width 87 height 27
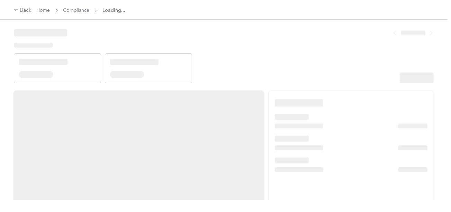
drag, startPoint x: 290, startPoint y: 57, endPoint x: 294, endPoint y: 59, distance: 4.2
click at [291, 57] on header at bounding box center [224, 53] width 420 height 59
click at [318, 72] on header at bounding box center [224, 53] width 420 height 59
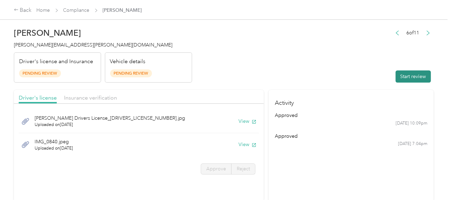
click at [407, 79] on button "Start review" at bounding box center [413, 76] width 35 height 12
click at [229, 77] on header "Scott Kolecki [EMAIL_ADDRESS][PERSON_NAME][DOMAIN_NAME] Driver's license and In…" at bounding box center [224, 53] width 420 height 58
click at [240, 120] on button "View" at bounding box center [248, 120] width 18 height 7
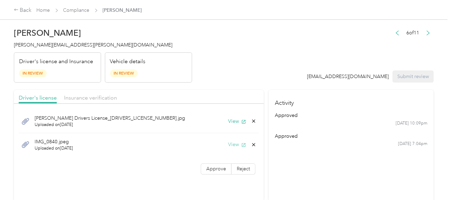
click at [232, 142] on button "View" at bounding box center [237, 144] width 18 height 7
click at [251, 141] on div "View" at bounding box center [242, 144] width 28 height 7
click at [251, 142] on icon at bounding box center [254, 145] width 6 height 6
drag, startPoint x: 235, startPoint y: 147, endPoint x: 218, endPoint y: 145, distance: 16.7
click at [234, 147] on button "Yes" at bounding box center [236, 148] width 14 height 11
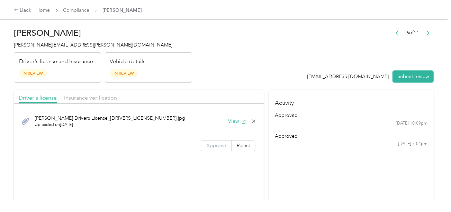
click at [218, 145] on span "Approve" at bounding box center [216, 145] width 20 height 6
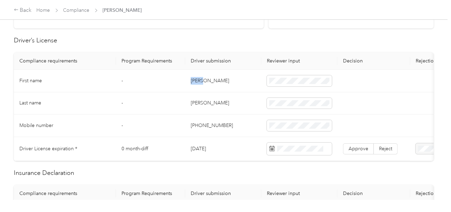
drag, startPoint x: 188, startPoint y: 78, endPoint x: 224, endPoint y: 78, distance: 36.7
click at [224, 78] on td "[PERSON_NAME]" at bounding box center [223, 81] width 76 height 23
click at [242, 101] on td "[PERSON_NAME]" at bounding box center [223, 103] width 76 height 23
click at [194, 102] on td "[PERSON_NAME]" at bounding box center [223, 103] width 76 height 23
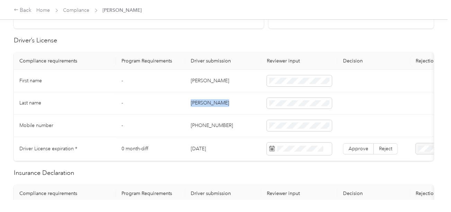
drag, startPoint x: 194, startPoint y: 102, endPoint x: 199, endPoint y: 102, distance: 5.2
click at [194, 102] on td "[PERSON_NAME]" at bounding box center [223, 103] width 76 height 23
drag, startPoint x: 232, startPoint y: 111, endPoint x: 239, endPoint y: 114, distance: 8.1
click at [232, 112] on td "[PERSON_NAME]" at bounding box center [223, 103] width 76 height 23
click at [296, 151] on span at bounding box center [299, 148] width 65 height 12
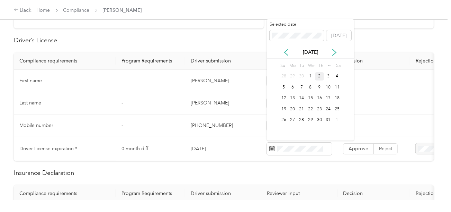
click at [299, 27] on div "Selected date" at bounding box center [297, 30] width 55 height 19
click at [336, 118] on div "29" at bounding box center [337, 120] width 9 height 9
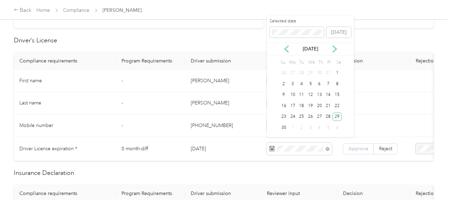
click at [356, 149] on span "Approve" at bounding box center [359, 148] width 20 height 6
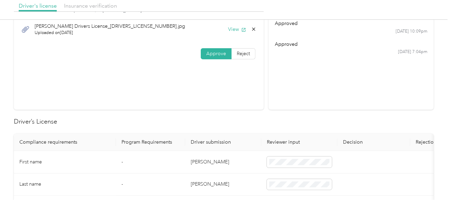
scroll to position [0, 0]
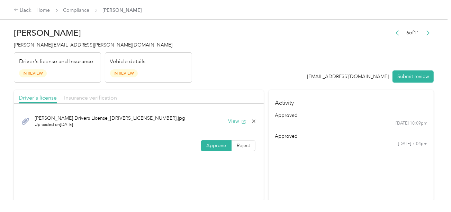
drag, startPoint x: 100, startPoint y: 99, endPoint x: 246, endPoint y: 69, distance: 149.3
click at [100, 99] on span "Insurance verification" at bounding box center [90, 97] width 53 height 7
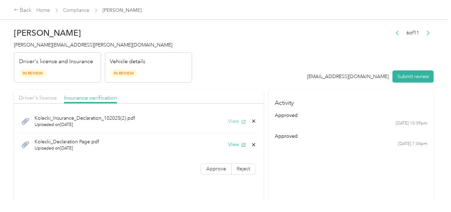
click at [232, 118] on button "View" at bounding box center [237, 120] width 18 height 7
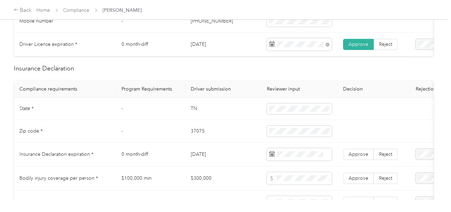
click at [189, 110] on td "TN" at bounding box center [223, 109] width 76 height 23
click at [197, 134] on td "37075" at bounding box center [223, 131] width 76 height 23
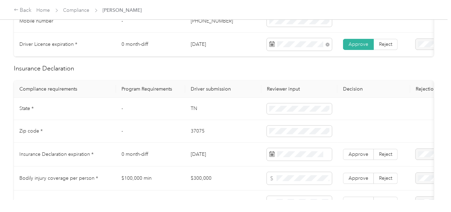
drag, startPoint x: 280, startPoint y: 140, endPoint x: 272, endPoint y: 141, distance: 8.4
click at [280, 136] on span at bounding box center [299, 130] width 65 height 11
drag, startPoint x: 236, startPoint y: 141, endPoint x: 440, endPoint y: 145, distance: 203.7
click at [239, 141] on td "37075" at bounding box center [223, 131] width 76 height 23
click at [309, 154] on span at bounding box center [299, 154] width 65 height 12
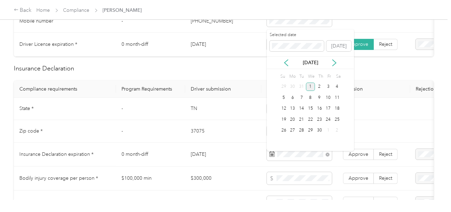
drag, startPoint x: 309, startPoint y: 88, endPoint x: 326, endPoint y: 122, distance: 37.5
click at [309, 89] on div "1" at bounding box center [310, 86] width 9 height 9
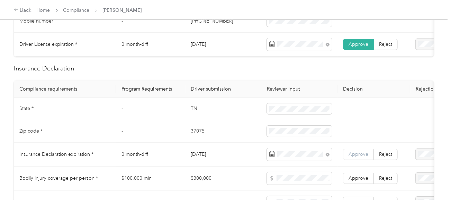
click at [353, 157] on span "Approve" at bounding box center [359, 154] width 20 height 6
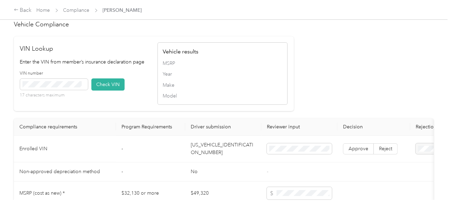
click at [215, 148] on td "[US_VEHICLE_IDENTIFICATION_NUMBER]" at bounding box center [223, 148] width 76 height 27
click at [68, 88] on span at bounding box center [54, 84] width 68 height 11
drag, startPoint x: 106, startPoint y: 92, endPoint x: 254, endPoint y: 73, distance: 148.8
click at [107, 90] on button "Check VIN" at bounding box center [107, 84] width 33 height 12
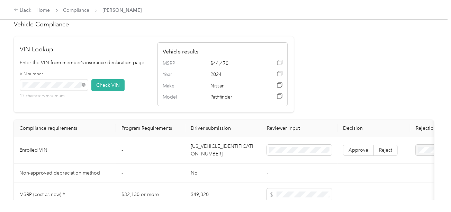
click at [359, 148] on td "Approve Reject" at bounding box center [374, 150] width 73 height 27
click at [358, 152] on span "Approve" at bounding box center [359, 150] width 20 height 6
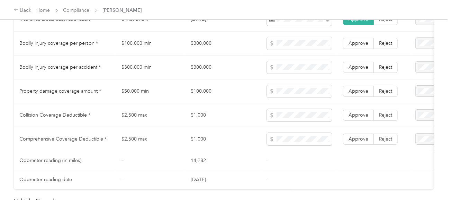
scroll to position [380, 0]
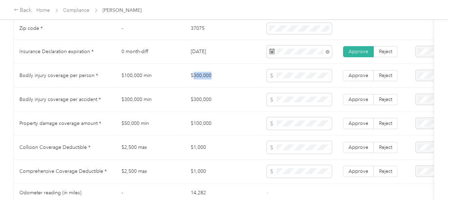
drag, startPoint x: 215, startPoint y: 78, endPoint x: 225, endPoint y: 78, distance: 10.0
click at [224, 78] on td "$300,000" at bounding box center [223, 76] width 76 height 24
drag, startPoint x: 194, startPoint y: 124, endPoint x: 272, endPoint y: 125, distance: 78.3
click at [247, 125] on td "$100,000" at bounding box center [223, 124] width 76 height 24
drag, startPoint x: 184, startPoint y: 150, endPoint x: 243, endPoint y: 150, distance: 59.6
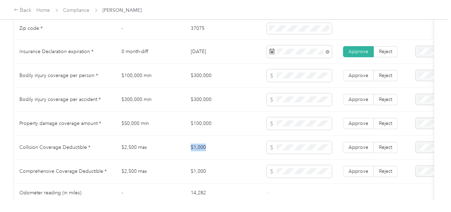
click at [219, 150] on tr "Collision Coverage Deductible * $2,500 max $1,000 Approve Reject" at bounding box center [258, 147] width 488 height 24
click at [301, 145] on span at bounding box center [299, 147] width 65 height 12
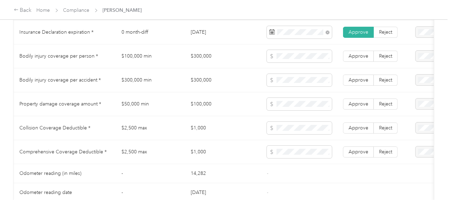
scroll to position [414, 0]
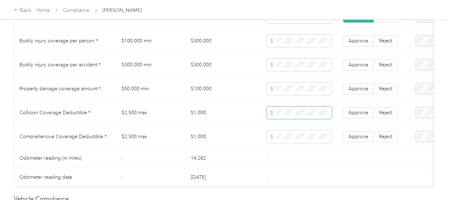
drag, startPoint x: 260, startPoint y: 119, endPoint x: 274, endPoint y: 119, distance: 13.5
click at [265, 119] on tr "Collision Coverage Deductible * $2,500 max $1,000 Approve Reject" at bounding box center [258, 113] width 488 height 24
drag, startPoint x: 358, startPoint y: 140, endPoint x: 362, endPoint y: 114, distance: 25.6
click at [359, 138] on span "Approve" at bounding box center [359, 136] width 20 height 6
drag, startPoint x: 362, startPoint y: 114, endPoint x: 363, endPoint y: 101, distance: 13.5
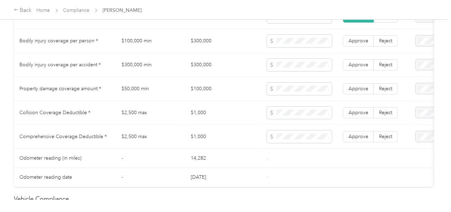
click at [362, 114] on span "Approve" at bounding box center [359, 112] width 20 height 6
click at [363, 87] on label "Approve" at bounding box center [358, 88] width 31 height 11
click at [363, 68] on span "Approve" at bounding box center [359, 65] width 20 height 6
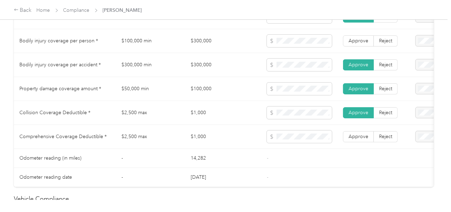
click at [364, 51] on td "Approve Reject" at bounding box center [374, 41] width 73 height 24
click at [364, 139] on span "Approve" at bounding box center [359, 136] width 20 height 6
click at [359, 50] on td "Approve Reject" at bounding box center [374, 41] width 73 height 24
click at [360, 41] on label "Approve" at bounding box center [358, 40] width 31 height 11
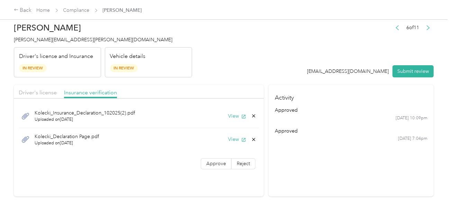
scroll to position [0, 0]
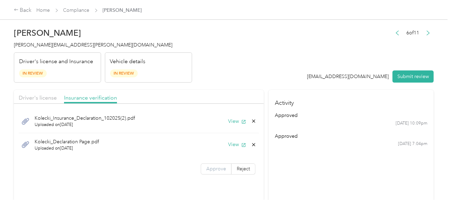
click at [216, 167] on span "Approve" at bounding box center [216, 169] width 20 height 6
drag, startPoint x: 257, startPoint y: 68, endPoint x: 256, endPoint y: 76, distance: 8.4
click at [257, 69] on header "Scott Kolecki [EMAIL_ADDRESS][PERSON_NAME][DOMAIN_NAME] Driver's license and In…" at bounding box center [224, 53] width 420 height 58
drag, startPoint x: 229, startPoint y: 141, endPoint x: 243, endPoint y: 142, distance: 13.9
click at [231, 141] on button "View" at bounding box center [237, 144] width 18 height 7
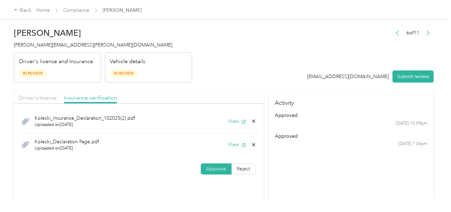
drag, startPoint x: 251, startPoint y: 145, endPoint x: 238, endPoint y: 149, distance: 13.9
click at [251, 145] on icon at bounding box center [254, 145] width 6 height 6
drag, startPoint x: 238, startPoint y: 149, endPoint x: 293, endPoint y: 144, distance: 54.9
click at [239, 149] on button "Yes" at bounding box center [236, 148] width 14 height 11
click at [293, 143] on div "[DATE] 7:04pm" at bounding box center [351, 144] width 153 height 6
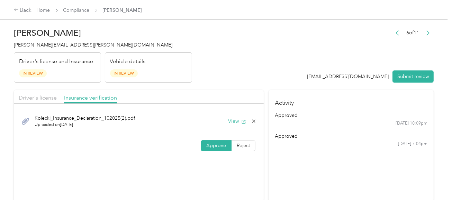
click at [400, 81] on button "Submit review" at bounding box center [413, 76] width 41 height 12
click at [62, 47] on span "[PERSON_NAME][EMAIL_ADDRESS][PERSON_NAME][DOMAIN_NAME]" at bounding box center [93, 45] width 159 height 6
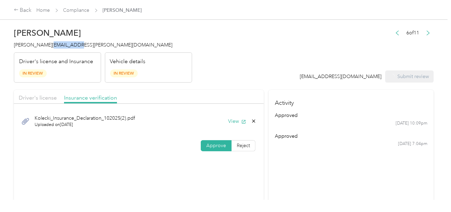
click at [62, 47] on span "[PERSON_NAME][EMAIL_ADDRESS][PERSON_NAME][DOMAIN_NAME]" at bounding box center [93, 45] width 159 height 6
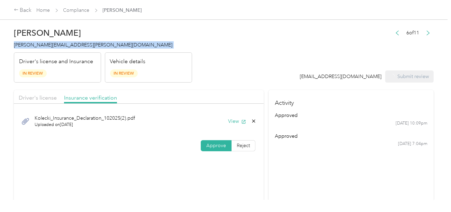
click at [62, 47] on span "[PERSON_NAME][EMAIL_ADDRESS][PERSON_NAME][DOMAIN_NAME]" at bounding box center [93, 45] width 159 height 6
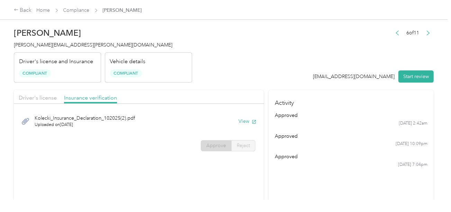
drag, startPoint x: 127, startPoint y: 58, endPoint x: 112, endPoint y: 48, distance: 18.3
click at [125, 56] on div "Vehicle details Compliant" at bounding box center [148, 67] width 87 height 30
click at [80, 12] on link "Compliance" at bounding box center [76, 10] width 26 height 6
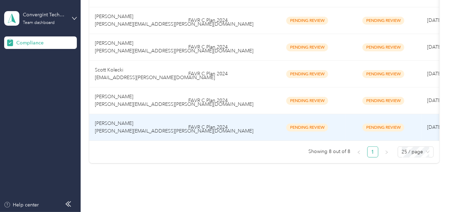
scroll to position [227, 0]
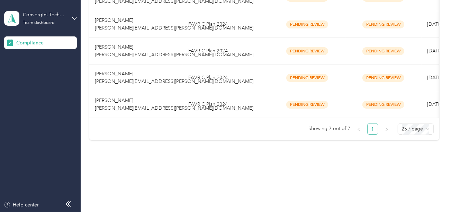
drag, startPoint x: 214, startPoint y: 159, endPoint x: 218, endPoint y: 134, distance: 25.5
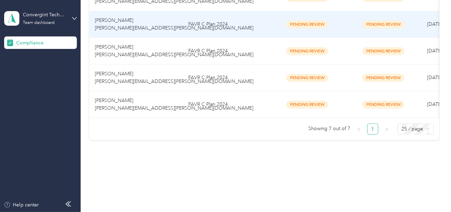
click at [249, 29] on td "FAVR C Plan 2024" at bounding box center [226, 24] width 87 height 27
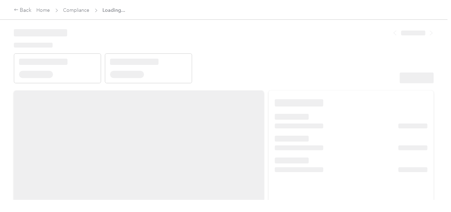
drag, startPoint x: 308, startPoint y: 86, endPoint x: 313, endPoint y: 84, distance: 6.0
click at [308, 86] on div at bounding box center [224, 99] width 448 height 199
drag, startPoint x: 324, startPoint y: 62, endPoint x: 342, endPoint y: 71, distance: 19.7
click at [326, 63] on header at bounding box center [224, 53] width 420 height 59
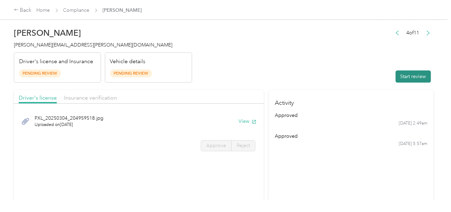
click at [405, 75] on button "Start review" at bounding box center [413, 76] width 35 height 12
click at [279, 65] on header "[PERSON_NAME] [PERSON_NAME][EMAIL_ADDRESS][PERSON_NAME][DOMAIN_NAME] Driver's l…" at bounding box center [224, 53] width 420 height 58
click at [240, 117] on button "View" at bounding box center [248, 120] width 18 height 7
click at [212, 137] on div "PXL_20250304_204959518.jpg Uploaded on [DATE] View Approve Reject" at bounding box center [139, 131] width 250 height 49
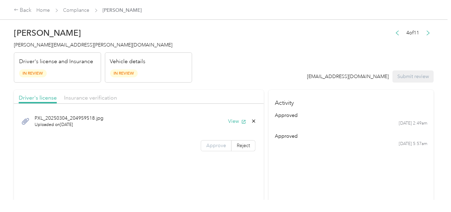
drag, startPoint x: 217, startPoint y: 145, endPoint x: 225, endPoint y: 148, distance: 8.4
click at [216, 145] on span "Approve" at bounding box center [216, 145] width 20 height 6
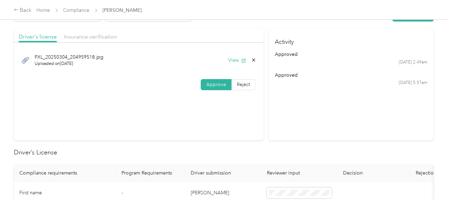
scroll to position [104, 0]
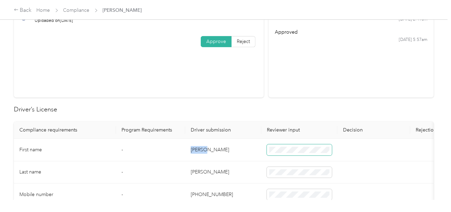
drag, startPoint x: 188, startPoint y: 149, endPoint x: 268, endPoint y: 149, distance: 80.7
click at [240, 149] on td "[PERSON_NAME]" at bounding box center [223, 150] width 76 height 23
click at [245, 166] on td "[PERSON_NAME]" at bounding box center [223, 172] width 76 height 23
click at [203, 168] on td "[PERSON_NAME]" at bounding box center [223, 172] width 76 height 23
click at [193, 170] on td "[PERSON_NAME]" at bounding box center [223, 172] width 76 height 23
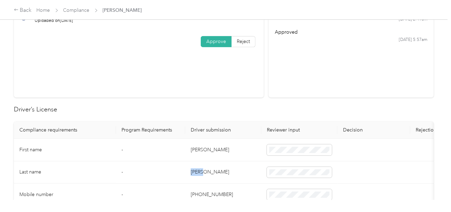
click at [193, 170] on td "[PERSON_NAME]" at bounding box center [223, 172] width 76 height 23
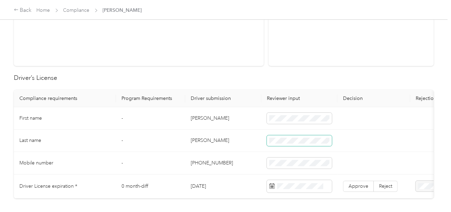
scroll to position [173, 0]
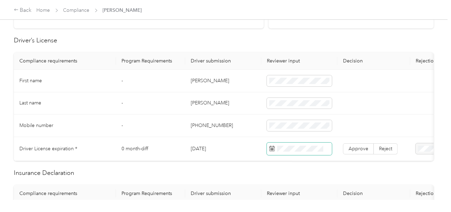
click at [324, 149] on span at bounding box center [326, 149] width 6 height 8
click at [302, 151] on span at bounding box center [299, 148] width 65 height 12
click at [308, 155] on td at bounding box center [299, 149] width 76 height 24
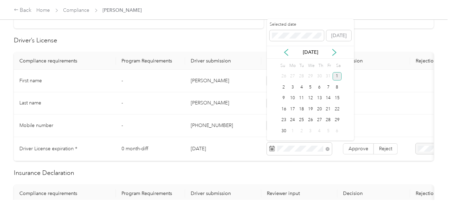
click at [338, 78] on div "1" at bounding box center [337, 76] width 9 height 9
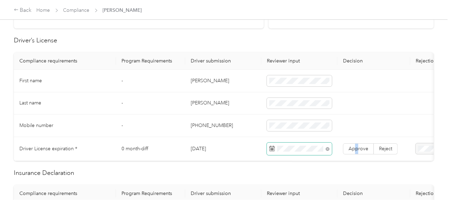
drag, startPoint x: 356, startPoint y: 145, endPoint x: 328, endPoint y: 149, distance: 28.8
click at [357, 145] on span "Approve" at bounding box center [359, 148] width 20 height 6
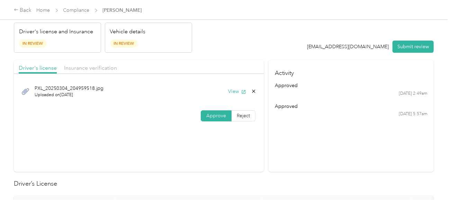
scroll to position [0, 0]
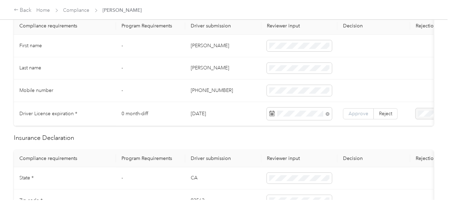
click at [363, 114] on span "Approve" at bounding box center [359, 113] width 20 height 6
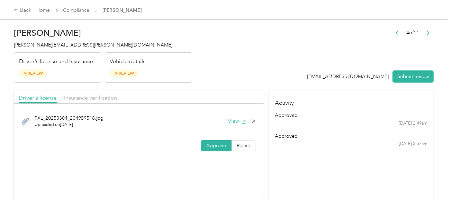
drag, startPoint x: 96, startPoint y: 95, endPoint x: 196, endPoint y: 78, distance: 101.3
click at [98, 95] on span "Insurance verification" at bounding box center [90, 97] width 53 height 7
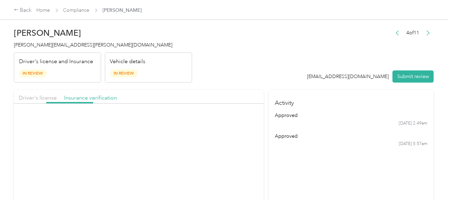
drag, startPoint x: 197, startPoint y: 78, endPoint x: 233, endPoint y: 106, distance: 45.6
click at [201, 81] on header "[PERSON_NAME] [PERSON_NAME][EMAIL_ADDRESS][PERSON_NAME][DOMAIN_NAME] Driver's l…" at bounding box center [224, 53] width 420 height 58
click at [241, 122] on icon "button" at bounding box center [243, 121] width 5 height 5
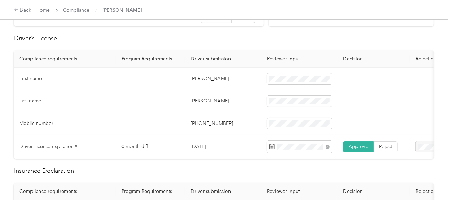
scroll to position [242, 0]
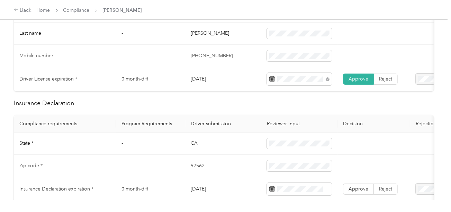
click at [194, 146] on td "CA" at bounding box center [223, 143] width 76 height 23
click at [200, 170] on td "92562" at bounding box center [223, 165] width 76 height 23
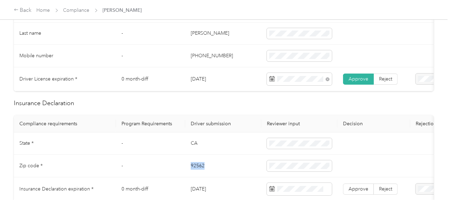
click at [200, 170] on td "92562" at bounding box center [223, 165] width 76 height 23
drag, startPoint x: 247, startPoint y: 178, endPoint x: 442, endPoint y: 167, distance: 195.3
click at [253, 177] on td "92562" at bounding box center [223, 165] width 76 height 23
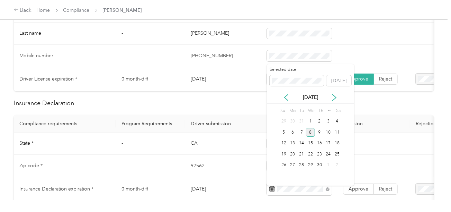
click at [310, 132] on div "8" at bounding box center [310, 132] width 9 height 9
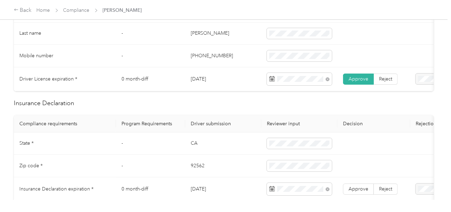
click at [358, 185] on td "Approve Reject" at bounding box center [374, 189] width 73 height 24
click at [359, 187] on label "Approve" at bounding box center [358, 188] width 31 height 11
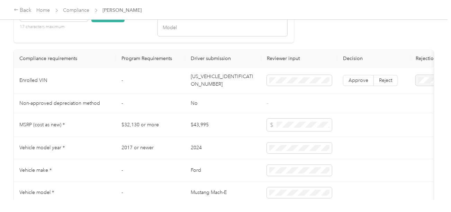
scroll to position [655, 0]
click at [212, 83] on td "[US_VEHICLE_IDENTIFICATION_NUMBER]" at bounding box center [223, 82] width 76 height 27
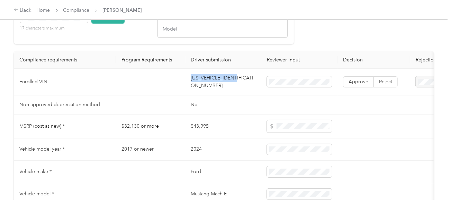
click at [212, 83] on td "[US_VEHICLE_IDENTIFICATION_NUMBER]" at bounding box center [223, 82] width 76 height 27
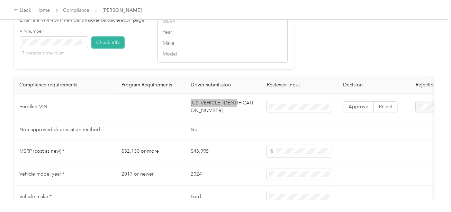
scroll to position [621, 0]
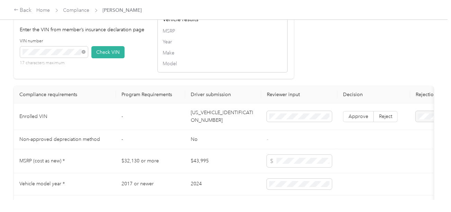
drag, startPoint x: 102, startPoint y: 55, endPoint x: 293, endPoint y: 84, distance: 193.0
click at [102, 55] on button "Check VIN" at bounding box center [107, 52] width 33 height 12
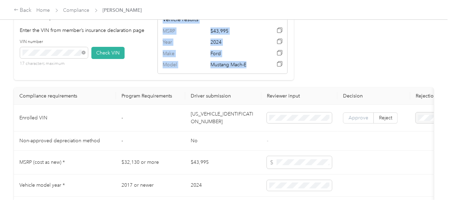
click at [356, 121] on span "Approve" at bounding box center [359, 118] width 20 height 6
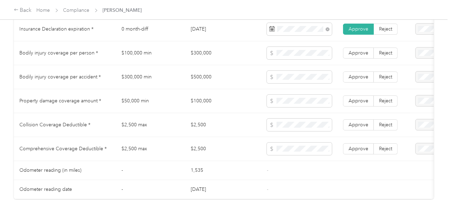
scroll to position [378, 0]
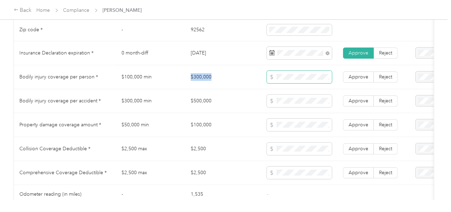
drag, startPoint x: 189, startPoint y: 76, endPoint x: 322, endPoint y: 77, distance: 132.7
click at [245, 77] on td "$300,000" at bounding box center [223, 77] width 76 height 24
click at [322, 77] on span at bounding box center [299, 77] width 65 height 12
drag, startPoint x: 200, startPoint y: 108, endPoint x: 266, endPoint y: 104, distance: 66.0
click at [232, 107] on td "$500,000" at bounding box center [223, 101] width 76 height 24
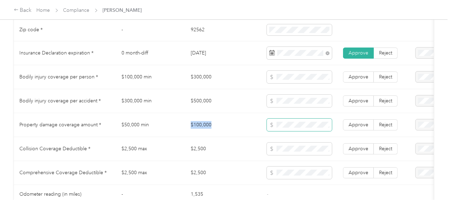
drag, startPoint x: 190, startPoint y: 126, endPoint x: 268, endPoint y: 126, distance: 77.6
click at [236, 126] on td "$100,000" at bounding box center [223, 125] width 76 height 24
click at [228, 144] on td "$2,500" at bounding box center [223, 149] width 76 height 24
drag, startPoint x: 191, startPoint y: 154, endPoint x: 273, endPoint y: 151, distance: 82.5
click at [232, 152] on td "$2,500" at bounding box center [223, 149] width 76 height 24
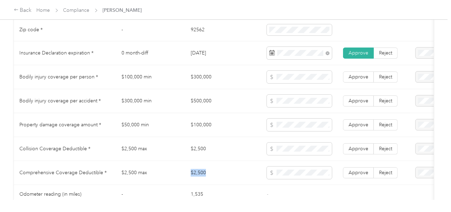
drag, startPoint x: 170, startPoint y: 172, endPoint x: 252, endPoint y: 174, distance: 82.1
click at [231, 174] on tr "Comprehensive Coverage Deductible * $2,500 max $2,500 Approve Reject" at bounding box center [258, 173] width 488 height 24
click at [275, 174] on span at bounding box center [299, 172] width 65 height 12
drag, startPoint x: 232, startPoint y: 166, endPoint x: 453, endPoint y: 166, distance: 221.0
click at [233, 166] on td "$2,500" at bounding box center [223, 173] width 76 height 24
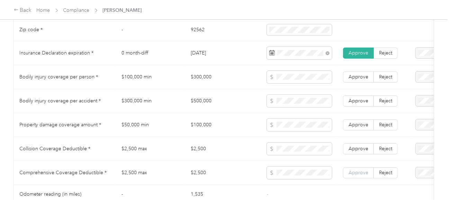
click at [355, 175] on span "Approve" at bounding box center [359, 172] width 20 height 6
click at [356, 147] on label "Approve" at bounding box center [358, 148] width 31 height 11
click at [356, 127] on span "Approve" at bounding box center [359, 125] width 20 height 6
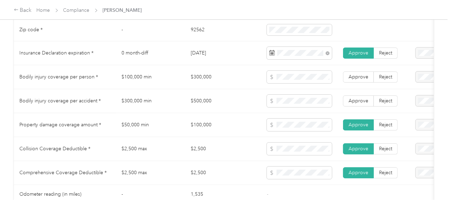
click at [356, 109] on td "Approve Reject" at bounding box center [374, 101] width 73 height 24
drag, startPoint x: 356, startPoint y: 83, endPoint x: 360, endPoint y: 91, distance: 8.1
click at [357, 82] on label "Approve" at bounding box center [358, 76] width 31 height 11
click at [363, 99] on label "Approve" at bounding box center [358, 100] width 31 height 11
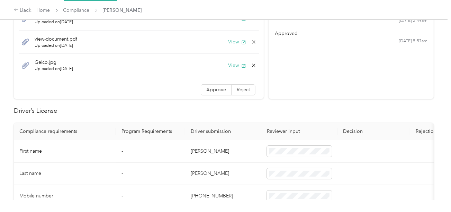
scroll to position [0, 0]
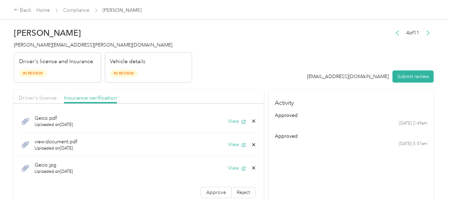
click at [212, 185] on div "Geico.pdf Uploaded on [DATE] View view-document.pdf Uploaded on [DATE] View Gei…" at bounding box center [139, 155] width 250 height 96
click at [290, 166] on section "Activity approved [DATE] 2:49am approved [DATE] 5:57am" at bounding box center [351, 146] width 165 height 112
click at [213, 193] on span "Approve" at bounding box center [216, 192] width 20 height 6
click at [317, 168] on section "Activity approved [DATE] 2:49am approved [DATE] 5:57am" at bounding box center [351, 146] width 165 height 112
click at [231, 126] on div "Geico.pdf Uploaded on [DATE] View" at bounding box center [139, 121] width 240 height 24
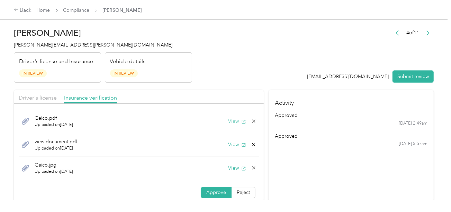
click at [229, 120] on button "View" at bounding box center [237, 120] width 18 height 7
click at [234, 146] on button "View" at bounding box center [237, 144] width 18 height 7
click at [239, 78] on header "[PERSON_NAME] [PERSON_NAME][EMAIL_ADDRESS][PERSON_NAME][DOMAIN_NAME] Driver's l…" at bounding box center [224, 53] width 420 height 58
click at [43, 96] on span "Driver's license" at bounding box center [38, 97] width 38 height 7
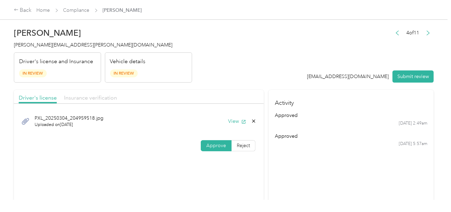
drag, startPoint x: 105, startPoint y: 96, endPoint x: 263, endPoint y: 80, distance: 159.5
click at [107, 96] on span "Insurance verification" at bounding box center [90, 97] width 53 height 7
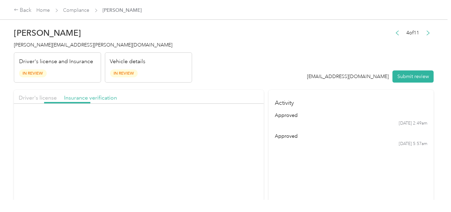
drag, startPoint x: 263, startPoint y: 80, endPoint x: 259, endPoint y: 116, distance: 36.3
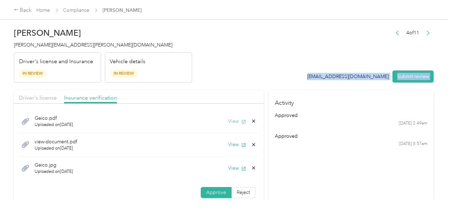
click at [231, 123] on button "View" at bounding box center [237, 120] width 18 height 7
click at [228, 144] on button "View" at bounding box center [237, 144] width 18 height 7
click at [232, 166] on button "View" at bounding box center [237, 167] width 18 height 7
click at [251, 167] on icon at bounding box center [254, 168] width 6 height 6
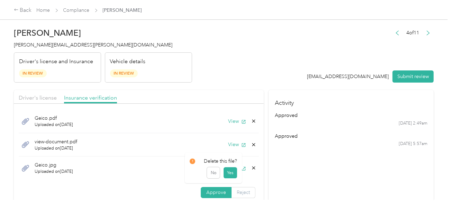
click at [236, 172] on button "Yes" at bounding box center [231, 172] width 14 height 11
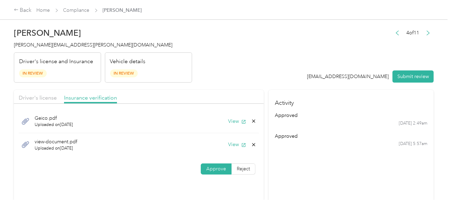
drag, startPoint x: 305, startPoint y: 171, endPoint x: 368, endPoint y: 116, distance: 84.2
click at [305, 171] on section "Activity approved [DATE] 2:49am approved [DATE] 5:57am" at bounding box center [351, 146] width 165 height 112
click at [405, 78] on button "Submit review" at bounding box center [413, 76] width 41 height 12
drag, startPoint x: 106, startPoint y: 71, endPoint x: 75, endPoint y: 64, distance: 31.4
click at [106, 71] on div "Vehicle details In Review" at bounding box center [148, 67] width 87 height 30
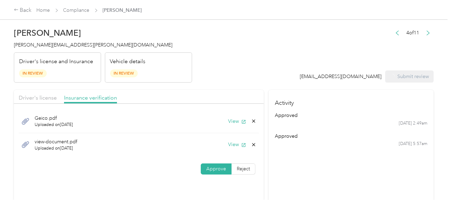
click at [28, 43] on span "[PERSON_NAME][EMAIL_ADDRESS][PERSON_NAME][DOMAIN_NAME]" at bounding box center [93, 45] width 159 height 6
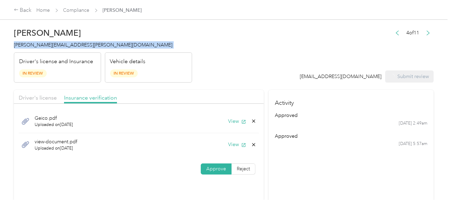
click at [28, 43] on span "[PERSON_NAME][EMAIL_ADDRESS][PERSON_NAME][DOMAIN_NAME]" at bounding box center [93, 45] width 159 height 6
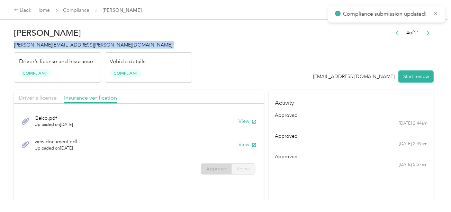
click at [28, 43] on span "[PERSON_NAME][EMAIL_ADDRESS][PERSON_NAME][DOMAIN_NAME]" at bounding box center [93, 45] width 159 height 6
click at [192, 74] on header "[PERSON_NAME] Beres [EMAIL_ADDRESS][PERSON_NAME][DOMAIN_NAME] Driver's license …" at bounding box center [224, 53] width 420 height 58
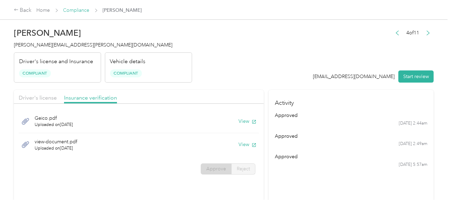
click at [77, 9] on link "Compliance" at bounding box center [76, 10] width 26 height 6
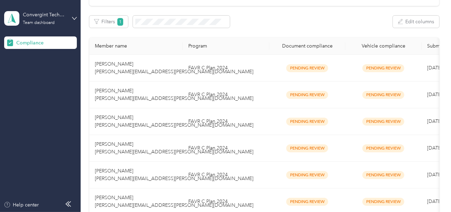
scroll to position [200, 0]
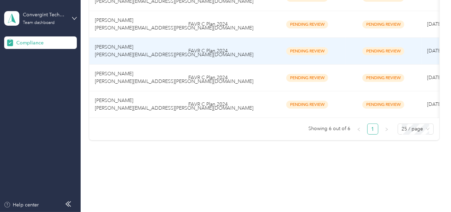
click at [228, 52] on td "FAVR C Plan 2024" at bounding box center [226, 51] width 87 height 27
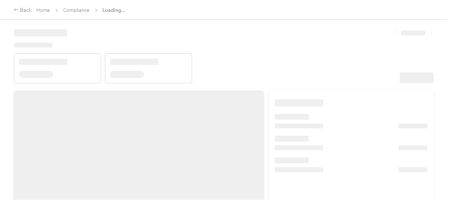
drag, startPoint x: 336, startPoint y: 90, endPoint x: 352, endPoint y: 94, distance: 16.6
click at [336, 92] on section at bounding box center [351, 146] width 165 height 112
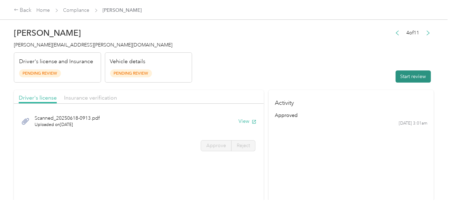
click at [399, 80] on button "Start review" at bounding box center [413, 76] width 35 height 12
click at [273, 56] on header "[PERSON_NAME] [PERSON_NAME][EMAIL_ADDRESS][PERSON_NAME][DOMAIN_NAME] Driver's l…" at bounding box center [224, 53] width 420 height 58
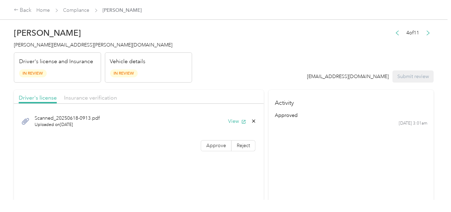
drag, startPoint x: 246, startPoint y: 118, endPoint x: 209, endPoint y: 104, distance: 40.0
click at [246, 119] on div "View" at bounding box center [242, 120] width 28 height 7
click at [234, 122] on button "View" at bounding box center [237, 120] width 18 height 7
drag, startPoint x: 216, startPoint y: 143, endPoint x: 256, endPoint y: 147, distance: 40.0
click at [216, 143] on span "Approve" at bounding box center [216, 145] width 20 height 6
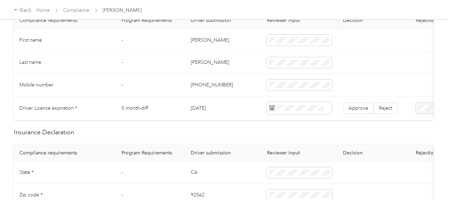
scroll to position [173, 0]
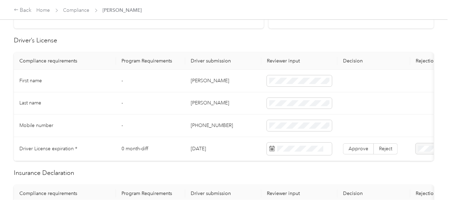
click at [194, 80] on td "[PERSON_NAME]" at bounding box center [223, 81] width 76 height 23
click at [197, 79] on td "[PERSON_NAME]" at bounding box center [223, 81] width 76 height 23
click at [188, 102] on td "[PERSON_NAME]" at bounding box center [223, 103] width 76 height 23
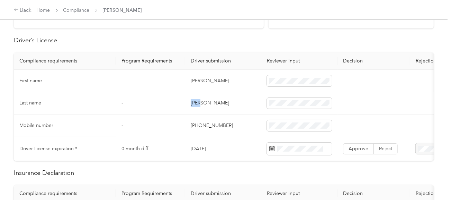
click at [188, 102] on td "[PERSON_NAME]" at bounding box center [223, 103] width 76 height 23
click at [276, 98] on span at bounding box center [299, 103] width 65 height 11
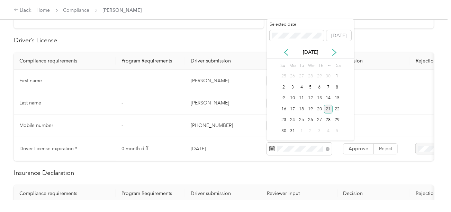
click at [327, 107] on div "21" at bounding box center [328, 109] width 9 height 9
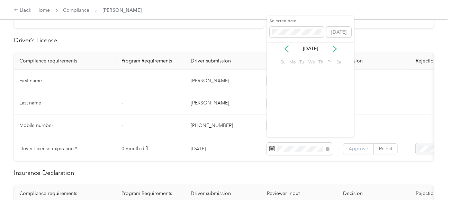
click at [358, 151] on label "Approve" at bounding box center [358, 148] width 31 height 11
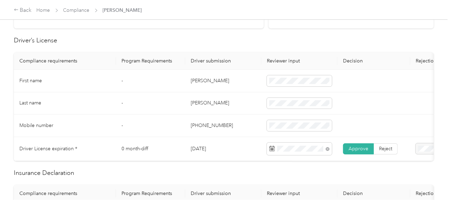
drag, startPoint x: 358, startPoint y: 148, endPoint x: 344, endPoint y: 149, distance: 14.3
click at [357, 148] on span "Approve" at bounding box center [359, 148] width 20 height 6
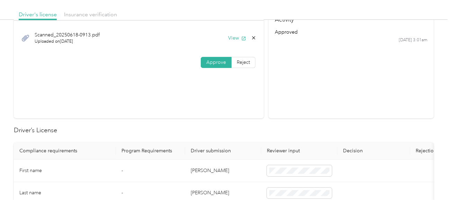
scroll to position [34, 0]
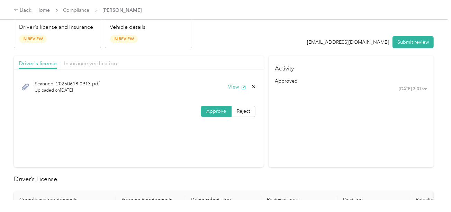
drag, startPoint x: 106, startPoint y: 63, endPoint x: 209, endPoint y: 53, distance: 103.4
click at [109, 63] on span "Insurance verification" at bounding box center [90, 63] width 53 height 7
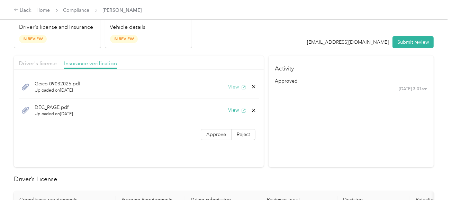
click at [232, 87] on button "View" at bounding box center [237, 86] width 18 height 7
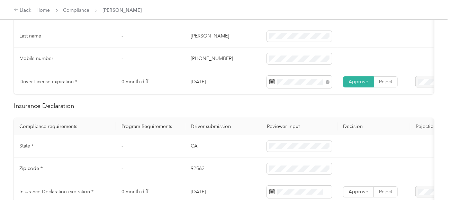
scroll to position [311, 0]
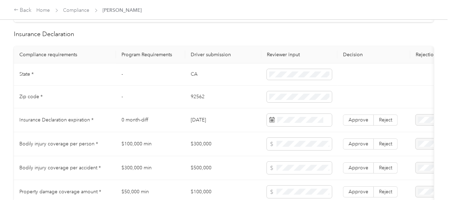
click at [194, 74] on td "CA" at bounding box center [223, 74] width 76 height 23
click at [310, 72] on span at bounding box center [299, 74] width 65 height 11
click at [196, 102] on td "92562" at bounding box center [223, 97] width 76 height 23
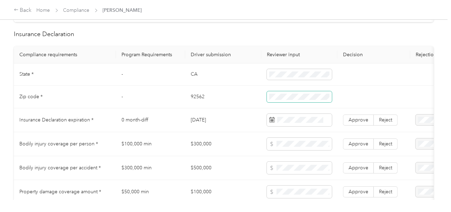
click at [275, 96] on span at bounding box center [299, 96] width 65 height 11
click at [251, 116] on td "[DATE]" at bounding box center [223, 120] width 76 height 24
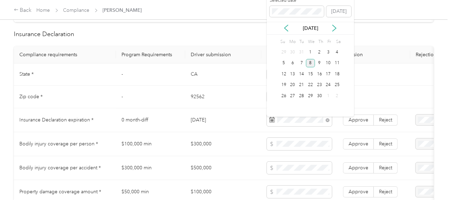
click at [311, 62] on div "8" at bounding box center [310, 63] width 9 height 9
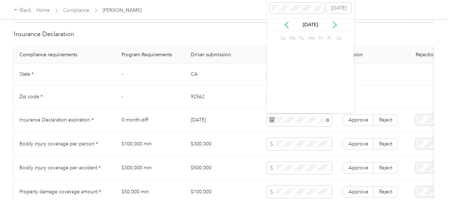
click at [354, 123] on span "Approve" at bounding box center [359, 120] width 20 height 6
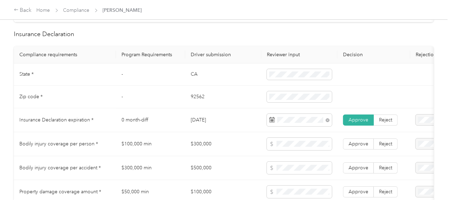
scroll to position [623, 0]
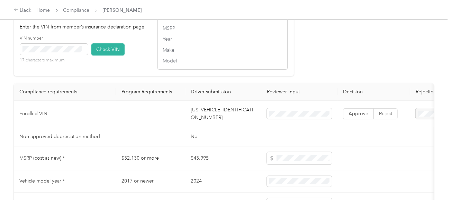
click at [212, 123] on td "[US_VEHICLE_IDENTIFICATION_NUMBER]" at bounding box center [223, 113] width 76 height 27
click at [82, 51] on span at bounding box center [84, 49] width 4 height 4
drag, startPoint x: 107, startPoint y: 52, endPoint x: 259, endPoint y: 72, distance: 152.9
click at [108, 53] on button "Check VIN" at bounding box center [107, 49] width 33 height 12
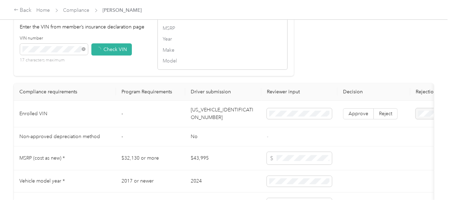
click at [287, 73] on div "VIN Lookup Enter the VIN from member’s insurance declaration page VIN number 17…" at bounding box center [154, 38] width 280 height 74
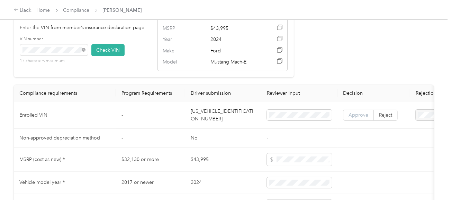
click at [350, 116] on label "Approve" at bounding box center [358, 114] width 31 height 11
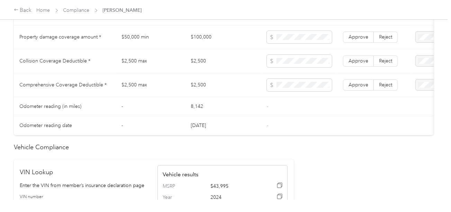
scroll to position [381, 0]
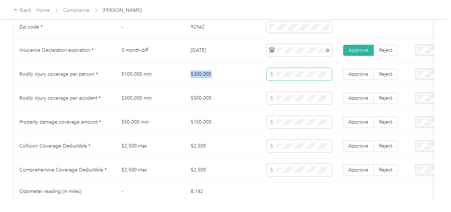
drag, startPoint x: 187, startPoint y: 79, endPoint x: 273, endPoint y: 78, distance: 85.9
click at [221, 78] on td "$300,000" at bounding box center [223, 74] width 76 height 24
drag, startPoint x: 190, startPoint y: 97, endPoint x: 233, endPoint y: 98, distance: 43.3
click at [233, 98] on td "$500,000" at bounding box center [223, 98] width 76 height 24
click at [311, 98] on span at bounding box center [299, 98] width 65 height 12
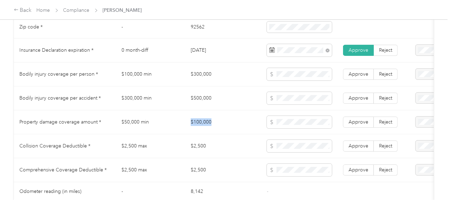
drag, startPoint x: 187, startPoint y: 123, endPoint x: 244, endPoint y: 123, distance: 57.2
click at [230, 123] on td "$100,000" at bounding box center [223, 122] width 76 height 24
drag, startPoint x: 191, startPoint y: 149, endPoint x: 220, endPoint y: 147, distance: 28.9
click at [220, 147] on td "$2,500" at bounding box center [223, 146] width 76 height 24
drag, startPoint x: 353, startPoint y: 170, endPoint x: 358, endPoint y: 155, distance: 15.7
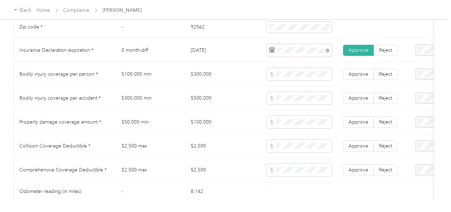
click at [354, 169] on label "Approve" at bounding box center [358, 169] width 31 height 11
click at [360, 145] on label "Approve" at bounding box center [358, 145] width 31 height 11
click at [360, 123] on span "Approve" at bounding box center [359, 122] width 20 height 6
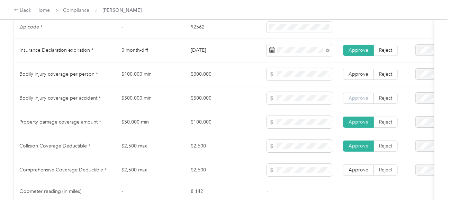
click at [358, 101] on span "Approve" at bounding box center [359, 98] width 20 height 6
click at [359, 74] on span "Approve" at bounding box center [359, 74] width 20 height 6
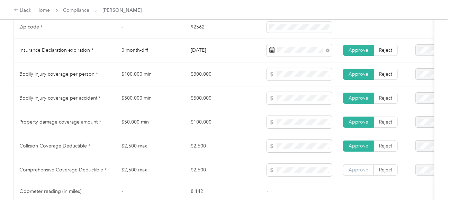
click at [361, 168] on label "Approve" at bounding box center [358, 169] width 31 height 11
click at [361, 170] on span "Approve" at bounding box center [359, 170] width 20 height 6
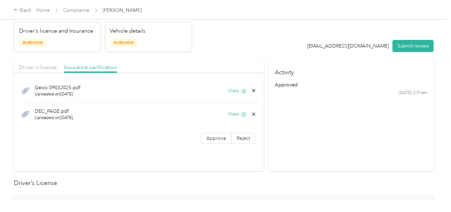
scroll to position [0, 0]
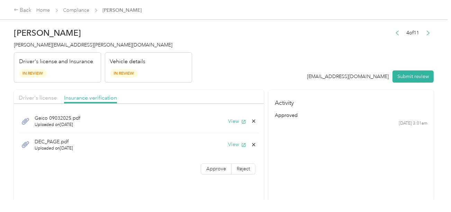
click at [215, 160] on div "Geico 09032025.pdf Uploaded on [DATE] View DEC_PAGE.pdf Uploaded on [DATE] View…" at bounding box center [139, 143] width 250 height 72
click at [221, 166] on span "Approve" at bounding box center [216, 169] width 20 height 6
click at [230, 139] on div "DEC_PAGE.pdf Uploaded on [DATE] View" at bounding box center [139, 144] width 240 height 23
click at [231, 141] on button "View" at bounding box center [237, 144] width 18 height 7
drag, startPoint x: 437, startPoint y: 83, endPoint x: 418, endPoint y: 76, distance: 21.0
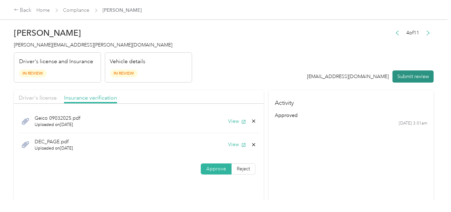
click at [436, 83] on div "[PERSON_NAME] [PERSON_NAME][EMAIL_ADDRESS][PERSON_NAME][DOMAIN_NAME] Driver's l…" at bounding box center [224, 99] width 448 height 199
drag, startPoint x: 415, startPoint y: 74, endPoint x: 310, endPoint y: 61, distance: 106.1
click at [415, 74] on button "Submit review" at bounding box center [413, 76] width 41 height 12
click at [250, 50] on header "[PERSON_NAME] [PERSON_NAME][EMAIL_ADDRESS][PERSON_NAME][DOMAIN_NAME] Driver's l…" at bounding box center [224, 53] width 420 height 58
click at [50, 44] on span "[PERSON_NAME][EMAIL_ADDRESS][PERSON_NAME][DOMAIN_NAME]" at bounding box center [93, 45] width 159 height 6
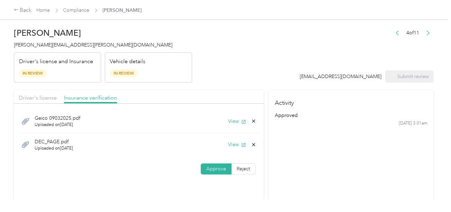
click at [50, 44] on span "[PERSON_NAME][EMAIL_ADDRESS][PERSON_NAME][DOMAIN_NAME]" at bounding box center [93, 45] width 159 height 6
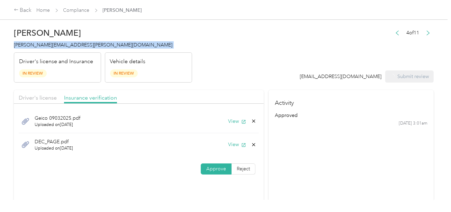
click at [50, 44] on span "[PERSON_NAME][EMAIL_ADDRESS][PERSON_NAME][DOMAIN_NAME]" at bounding box center [93, 45] width 159 height 6
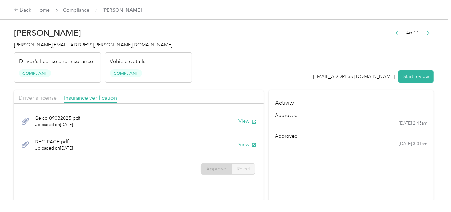
click at [137, 71] on span "Compliant" at bounding box center [126, 73] width 32 height 8
drag, startPoint x: 78, startPoint y: 2, endPoint x: 79, endPoint y: 7, distance: 5.3
click at [78, 2] on div "Back Home Compliance [PERSON_NAME]" at bounding box center [225, 9] width 451 height 19
click at [80, 10] on link "Compliance" at bounding box center [76, 10] width 26 height 6
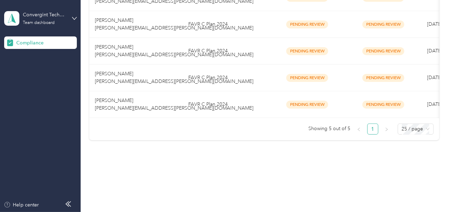
scroll to position [174, 0]
click at [231, 145] on div "Compliance Not submitted 15 View Pending review 6 View In review 0 View Rejecte…" at bounding box center [264, 3] width 367 height 347
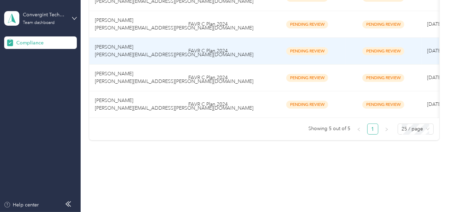
click at [242, 53] on td "FAVR C Plan 2024" at bounding box center [226, 51] width 87 height 27
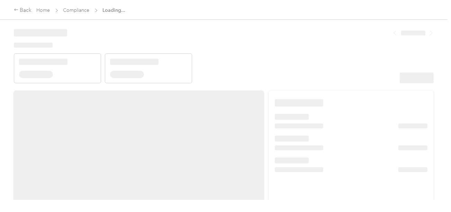
click at [355, 71] on header at bounding box center [224, 53] width 420 height 59
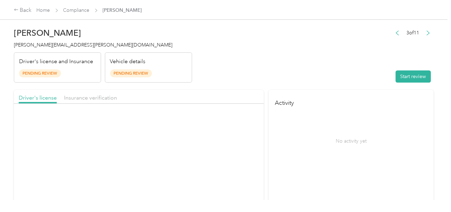
click at [333, 66] on header "[PERSON_NAME] [PERSON_NAME][EMAIL_ADDRESS][PERSON_NAME][DOMAIN_NAME] Driver's l…" at bounding box center [224, 53] width 420 height 58
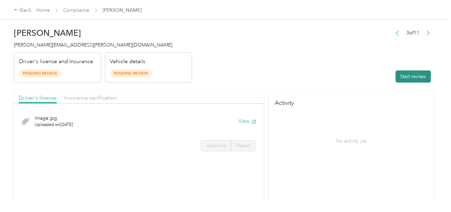
click at [405, 74] on button "Start review" at bounding box center [413, 76] width 35 height 12
click at [245, 46] on header "[PERSON_NAME] [PERSON_NAME][EMAIL_ADDRESS][PERSON_NAME][DOMAIN_NAME] Driver's l…" at bounding box center [224, 53] width 420 height 58
click at [241, 117] on button "View" at bounding box center [248, 120] width 18 height 7
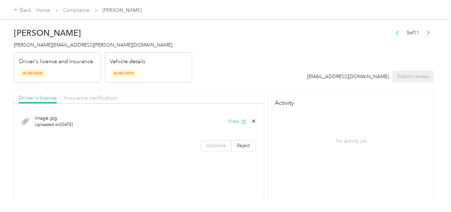
click at [224, 145] on span "Approve" at bounding box center [216, 145] width 20 height 6
click at [223, 146] on span "Approve" at bounding box center [216, 145] width 20 height 6
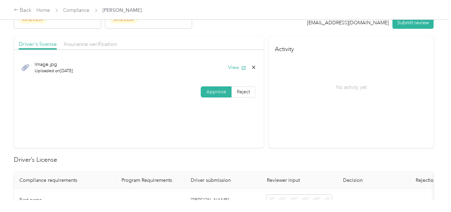
scroll to position [139, 0]
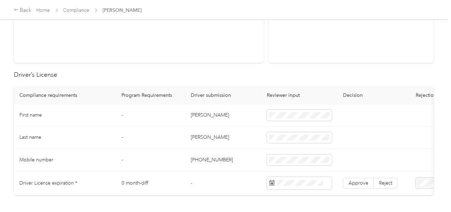
click at [194, 113] on td "[PERSON_NAME]" at bounding box center [223, 115] width 76 height 23
click at [198, 139] on td "[PERSON_NAME]" at bounding box center [223, 137] width 76 height 23
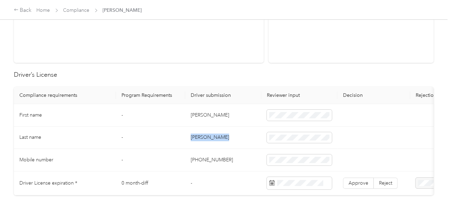
click at [198, 139] on td "[PERSON_NAME]" at bounding box center [223, 137] width 76 height 23
drag, startPoint x: 265, startPoint y: 144, endPoint x: 447, endPoint y: 145, distance: 182.2
click at [265, 144] on td at bounding box center [299, 137] width 76 height 23
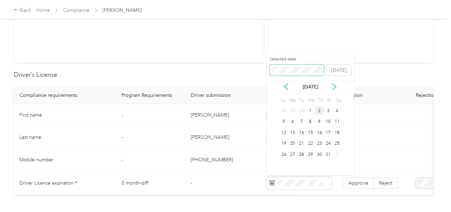
click at [289, 74] on span at bounding box center [297, 69] width 55 height 11
click at [329, 131] on div "15" at bounding box center [328, 132] width 9 height 9
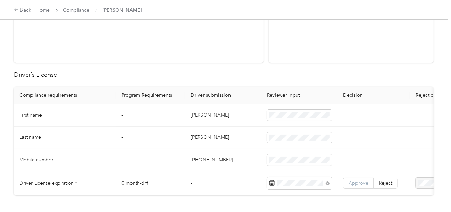
click at [355, 180] on span "Approve" at bounding box center [359, 183] width 20 height 6
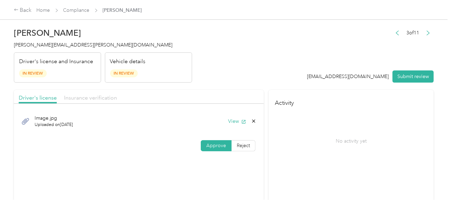
click at [111, 95] on span "Insurance verification" at bounding box center [90, 97] width 53 height 7
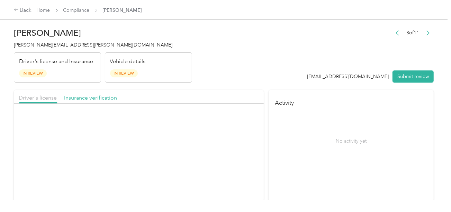
drag, startPoint x: 163, startPoint y: 93, endPoint x: 170, endPoint y: 103, distance: 12.2
click at [165, 95] on div "Driver's license Insurance verification" at bounding box center [139, 97] width 250 height 14
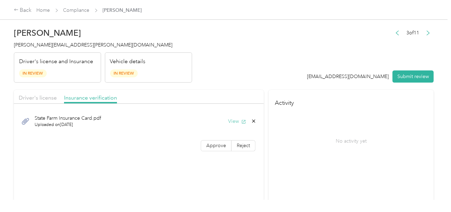
click at [233, 122] on button "View" at bounding box center [237, 120] width 18 height 7
click at [28, 31] on h2 "[PERSON_NAME]" at bounding box center [103, 33] width 178 height 10
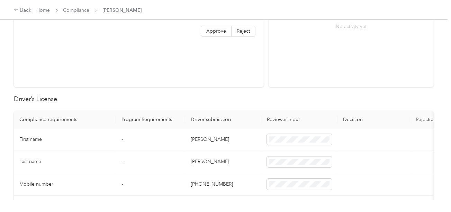
scroll to position [277, 0]
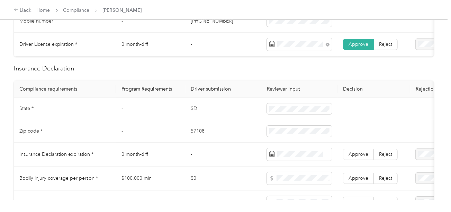
click at [192, 118] on td "SD" at bounding box center [223, 109] width 76 height 23
drag, startPoint x: 179, startPoint y: 133, endPoint x: 191, endPoint y: 137, distance: 12.6
click at [178, 134] on td "-" at bounding box center [150, 131] width 69 height 23
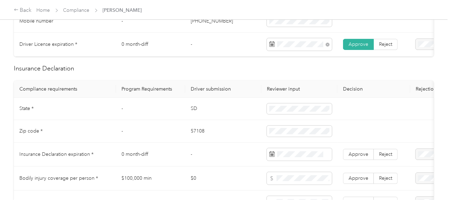
click at [196, 136] on td "57108" at bounding box center [223, 131] width 76 height 23
click at [257, 142] on td "57108" at bounding box center [223, 131] width 76 height 23
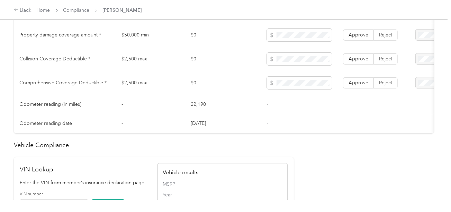
scroll to position [554, 0]
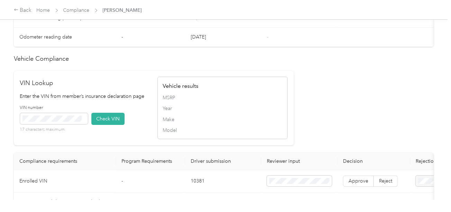
click at [196, 186] on td "10381" at bounding box center [223, 181] width 76 height 23
click at [96, 123] on button "Check VIN" at bounding box center [107, 119] width 33 height 12
click at [118, 125] on button "Check VIN" at bounding box center [107, 119] width 33 height 12
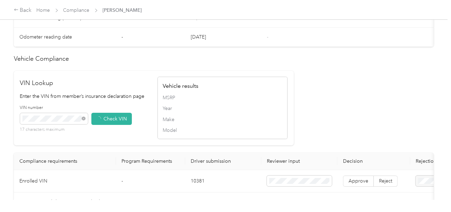
drag, startPoint x: 283, startPoint y: 97, endPoint x: 300, endPoint y: 111, distance: 22.7
click at [283, 97] on div "Vehicle results MSRP Year Make Model" at bounding box center [223, 108] width 130 height 62
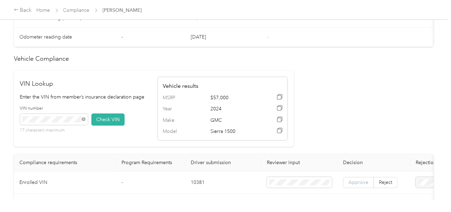
click at [366, 185] on span "Approve" at bounding box center [359, 182] width 20 height 6
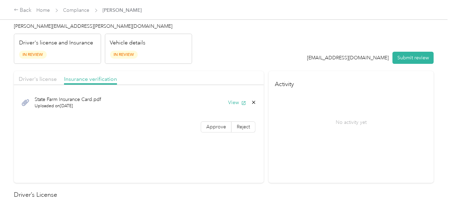
scroll to position [0, 0]
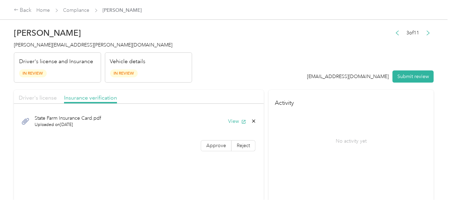
click at [50, 95] on span "Driver's license" at bounding box center [38, 97] width 38 height 7
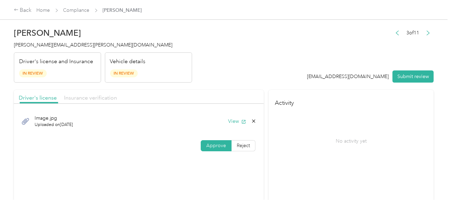
drag, startPoint x: 87, startPoint y: 96, endPoint x: 260, endPoint y: 96, distance: 172.8
click at [90, 96] on span "Insurance verification" at bounding box center [90, 97] width 53 height 7
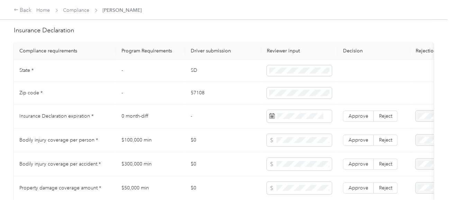
scroll to position [381, 0]
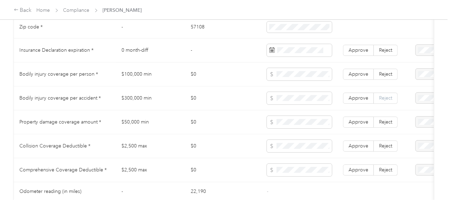
drag, startPoint x: 383, startPoint y: 76, endPoint x: 383, endPoint y: 100, distance: 24.2
click at [383, 77] on span "Reject" at bounding box center [385, 74] width 13 height 6
drag, startPoint x: 383, startPoint y: 100, endPoint x: 384, endPoint y: 113, distance: 12.1
click at [383, 101] on span "Reject" at bounding box center [385, 98] width 13 height 6
drag, startPoint x: 385, startPoint y: 123, endPoint x: 386, endPoint y: 131, distance: 7.3
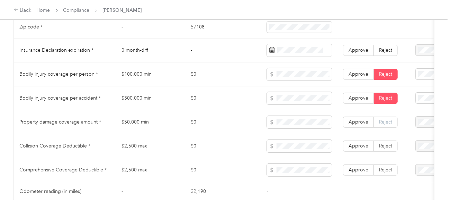
click at [385, 124] on span "Reject" at bounding box center [385, 122] width 13 height 6
drag, startPoint x: 387, startPoint y: 142, endPoint x: 388, endPoint y: 163, distance: 20.8
click at [387, 143] on td "Approve Reject" at bounding box center [374, 146] width 73 height 24
drag, startPoint x: 384, startPoint y: 143, endPoint x: 387, endPoint y: 167, distance: 24.1
click at [386, 147] on label "Reject" at bounding box center [386, 145] width 24 height 11
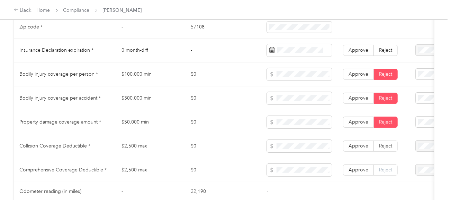
click at [387, 172] on span "Reject" at bounding box center [385, 170] width 13 height 6
click at [385, 149] on span "Reject" at bounding box center [385, 146] width 13 height 6
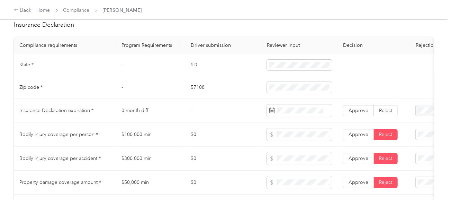
scroll to position [277, 0]
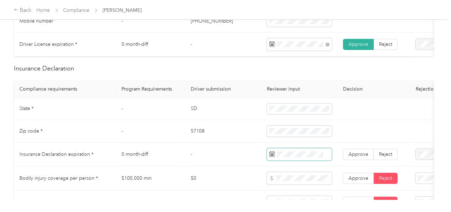
click at [299, 160] on span at bounding box center [299, 154] width 65 height 12
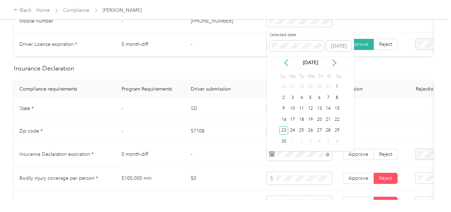
click at [284, 136] on div "30" at bounding box center [284, 141] width 9 height 11
click at [286, 131] on div "23" at bounding box center [284, 130] width 9 height 9
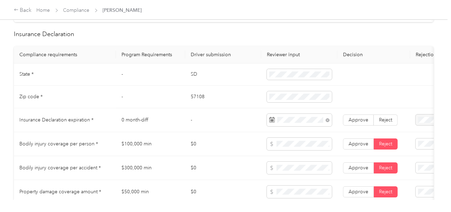
scroll to position [346, 0]
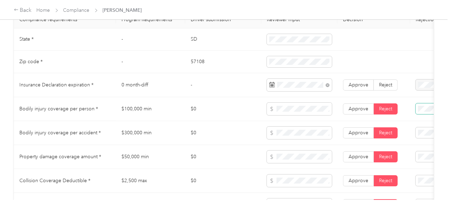
click at [425, 114] on span at bounding box center [446, 108] width 60 height 11
click at [417, 110] on span at bounding box center [446, 108] width 60 height 11
click at [405, 130] on span "Bodily Injury per person is missing from uploaded Insurance Policy doc" at bounding box center [421, 136] width 50 height 28
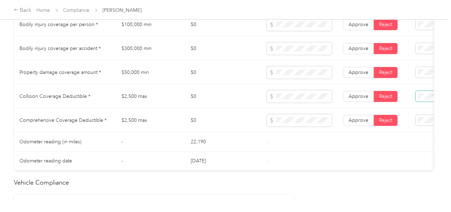
scroll to position [416, 0]
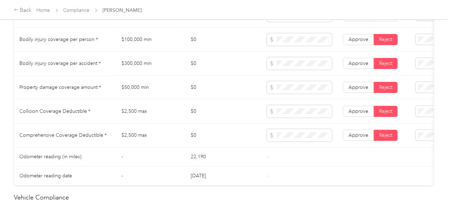
click at [420, 81] on span "Bodily Injury per accident is missing from uploaded Insurance Policy doc" at bounding box center [418, 90] width 45 height 28
click at [411, 109] on span "Property damage coverage is missing from uploaded Insurance Policy doc" at bounding box center [418, 114] width 45 height 28
click at [418, 128] on span "Collision deductible is missing from uploaded Insurance Policy doc" at bounding box center [420, 138] width 48 height 28
click at [406, 73] on span "Comprehensive deductible is missing from uploaded Insurance Policy doc" at bounding box center [419, 62] width 46 height 28
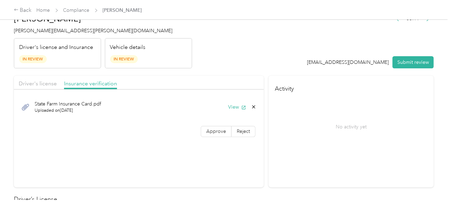
scroll to position [0, 0]
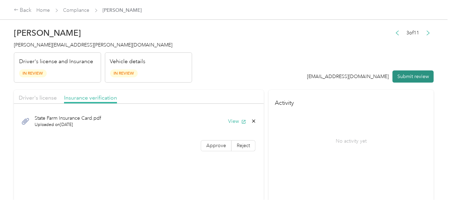
click at [404, 76] on button "Submit review" at bounding box center [413, 76] width 41 height 12
click at [46, 48] on div "[PERSON_NAME] [PERSON_NAME][EMAIL_ADDRESS][PERSON_NAME][DOMAIN_NAME] Driver's l…" at bounding box center [103, 53] width 178 height 58
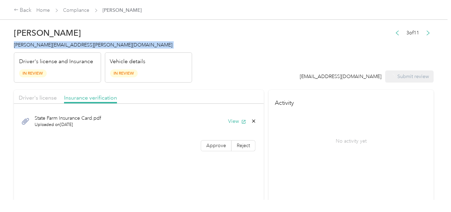
click at [46, 48] on div "[PERSON_NAME] [PERSON_NAME][EMAIL_ADDRESS][PERSON_NAME][DOMAIN_NAME] Driver's l…" at bounding box center [103, 53] width 178 height 58
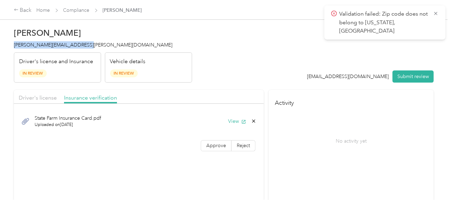
click at [191, 40] on div "[PERSON_NAME] [PERSON_NAME][EMAIL_ADDRESS][PERSON_NAME][DOMAIN_NAME] Driver's l…" at bounding box center [103, 53] width 178 height 58
click at [229, 120] on button "View" at bounding box center [237, 120] width 18 height 7
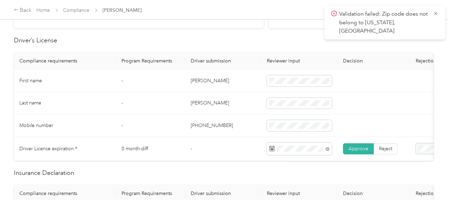
scroll to position [277, 0]
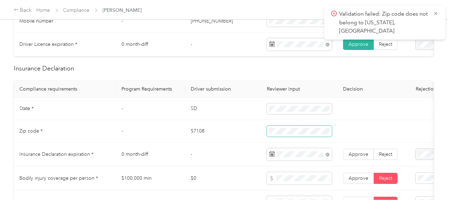
click at [253, 134] on tr "Zip code * - 57108" at bounding box center [258, 131] width 488 height 23
drag, startPoint x: 272, startPoint y: 108, endPoint x: 266, endPoint y: 109, distance: 6.0
click at [266, 109] on td at bounding box center [299, 109] width 76 height 23
click at [258, 112] on tr "State * - [US_STATE]" at bounding box center [258, 109] width 488 height 23
click at [198, 131] on td "57108" at bounding box center [223, 131] width 76 height 23
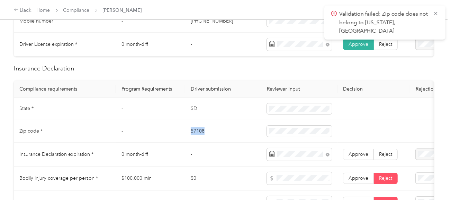
click at [198, 131] on td "57108" at bounding box center [223, 131] width 76 height 23
click at [258, 132] on tr "Zip code * - 57108" at bounding box center [258, 131] width 488 height 23
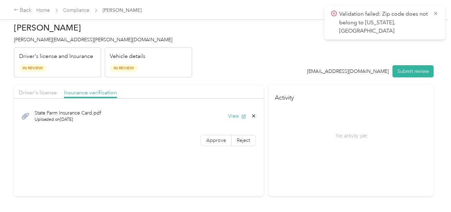
scroll to position [0, 0]
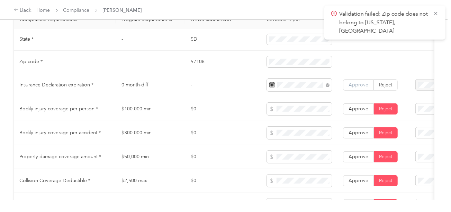
click at [361, 85] on span "Approve" at bounding box center [359, 85] width 20 height 6
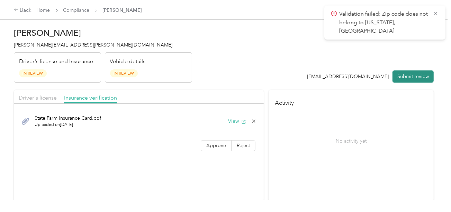
click at [408, 72] on button "Submit review" at bounding box center [413, 76] width 41 height 12
drag, startPoint x: 294, startPoint y: 52, endPoint x: 159, endPoint y: 50, distance: 135.1
click at [292, 51] on header "[PERSON_NAME] [PERSON_NAME][EMAIL_ADDRESS][PERSON_NAME][DOMAIN_NAME] Driver's l…" at bounding box center [224, 53] width 420 height 58
click at [67, 47] on h4 "[PERSON_NAME][EMAIL_ADDRESS][PERSON_NAME][DOMAIN_NAME]" at bounding box center [103, 44] width 178 height 7
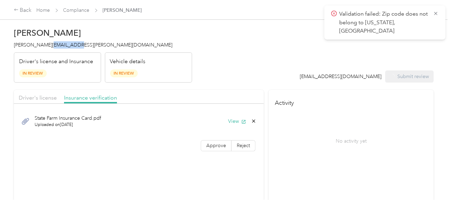
click at [67, 47] on h4 "[PERSON_NAME][EMAIL_ADDRESS][PERSON_NAME][DOMAIN_NAME]" at bounding box center [103, 44] width 178 height 7
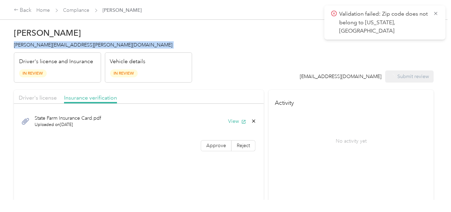
click at [67, 47] on h4 "[PERSON_NAME][EMAIL_ADDRESS][PERSON_NAME][DOMAIN_NAME]" at bounding box center [103, 44] width 178 height 7
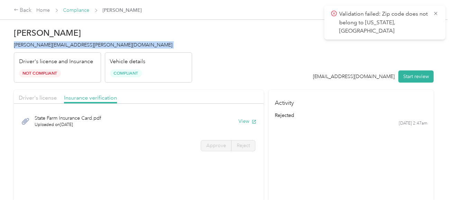
click at [82, 9] on link "Compliance" at bounding box center [76, 10] width 26 height 6
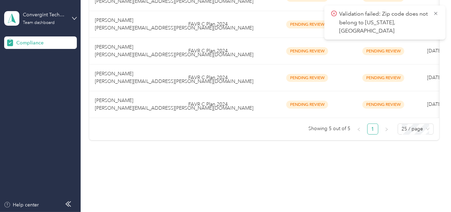
scroll to position [147, 0]
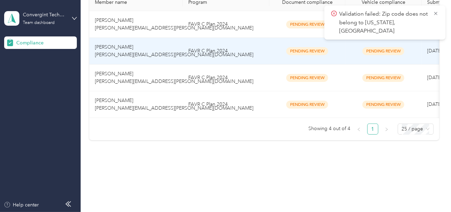
click at [192, 45] on td "FAVR C Plan 2024" at bounding box center [226, 51] width 87 height 27
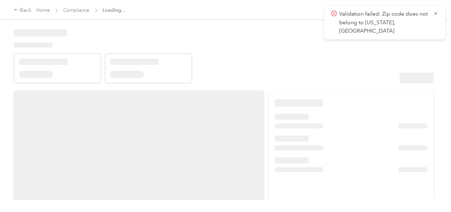
click at [281, 58] on header at bounding box center [224, 53] width 420 height 59
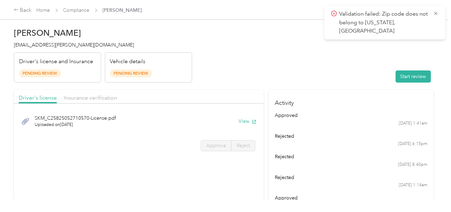
click at [299, 77] on header "[PERSON_NAME] [PERSON_NAME][EMAIL_ADDRESS][PERSON_NAME][DOMAIN_NAME] Driver's l…" at bounding box center [224, 53] width 420 height 58
drag, startPoint x: 420, startPoint y: 77, endPoint x: 289, endPoint y: 59, distance: 132.7
click at [420, 77] on button "Start review" at bounding box center [413, 76] width 35 height 12
click at [286, 59] on header "[PERSON_NAME] [PERSON_NAME][EMAIL_ADDRESS][PERSON_NAME][DOMAIN_NAME] Driver's l…" at bounding box center [224, 53] width 420 height 58
click at [240, 121] on button "View" at bounding box center [248, 120] width 18 height 7
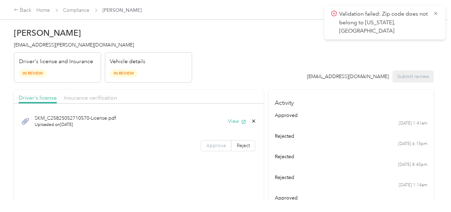
click at [213, 144] on span "Approve" at bounding box center [216, 145] width 20 height 6
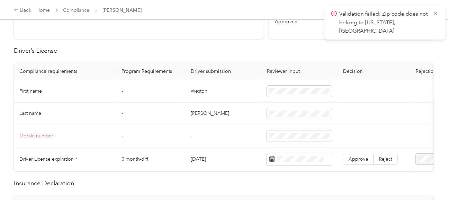
scroll to position [173, 0]
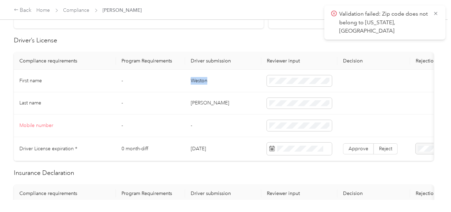
drag, startPoint x: 188, startPoint y: 82, endPoint x: 241, endPoint y: 82, distance: 52.3
click at [228, 82] on td "Weston" at bounding box center [223, 81] width 76 height 23
click at [201, 103] on td "[PERSON_NAME]" at bounding box center [223, 103] width 76 height 23
click at [298, 127] on span at bounding box center [299, 125] width 65 height 11
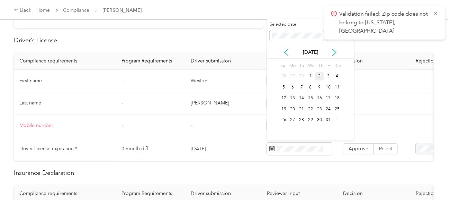
click at [288, 28] on div "Selected date" at bounding box center [297, 30] width 55 height 19
click at [283, 130] on div "31" at bounding box center [284, 130] width 9 height 9
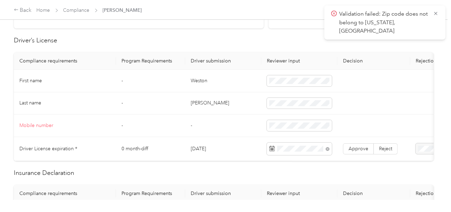
click at [369, 154] on td "Approve Reject" at bounding box center [374, 149] width 73 height 24
click at [358, 150] on label "Approve" at bounding box center [358, 148] width 31 height 11
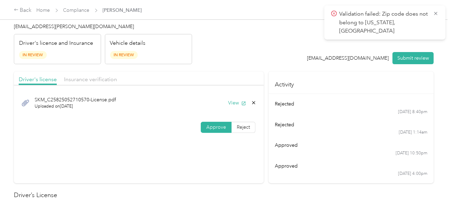
scroll to position [0, 0]
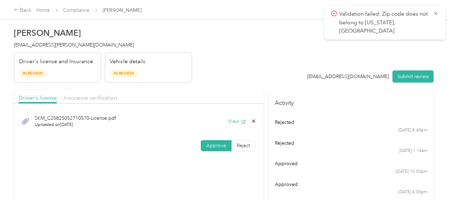
click at [92, 101] on div "Insurance verification" at bounding box center [90, 98] width 53 height 9
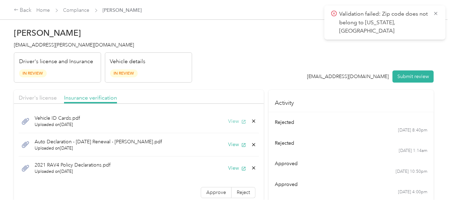
click at [228, 117] on button "View" at bounding box center [237, 120] width 18 height 7
click at [233, 141] on button "View" at bounding box center [237, 144] width 18 height 7
click at [234, 122] on button "View" at bounding box center [237, 120] width 18 height 7
click at [252, 121] on icon at bounding box center [253, 120] width 3 height 3
click at [235, 121] on button "Yes" at bounding box center [231, 125] width 14 height 11
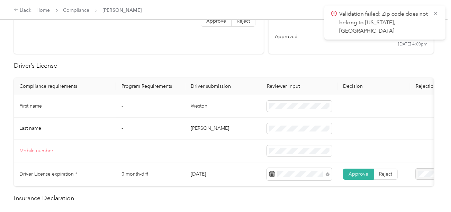
scroll to position [277, 0]
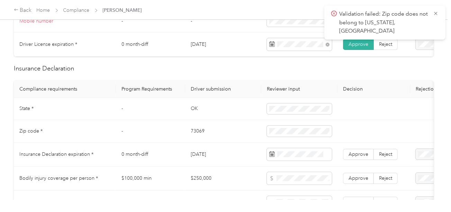
click at [195, 112] on td "OK" at bounding box center [223, 109] width 76 height 23
click at [200, 134] on td "73069" at bounding box center [223, 131] width 76 height 23
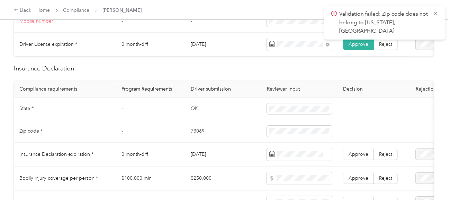
drag, startPoint x: 304, startPoint y: 140, endPoint x: 300, endPoint y: 140, distance: 3.5
click at [304, 136] on span at bounding box center [299, 130] width 65 height 11
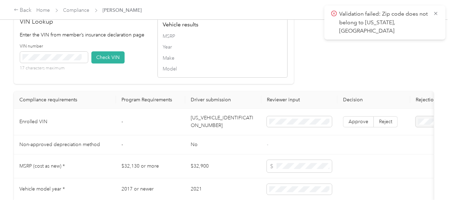
scroll to position [658, 0]
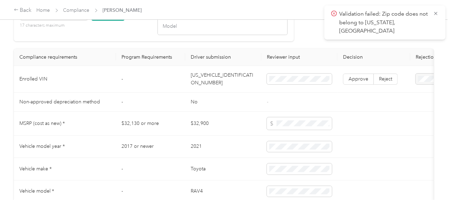
click at [222, 88] on td "[US_VEHICLE_IDENTIFICATION_NUMBER]" at bounding box center [223, 79] width 76 height 27
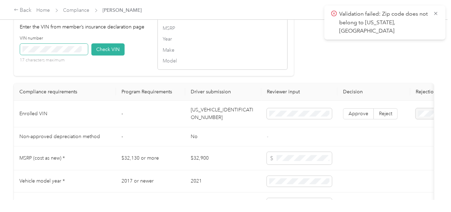
click at [67, 52] on span at bounding box center [54, 49] width 68 height 11
drag, startPoint x: 99, startPoint y: 54, endPoint x: 119, endPoint y: 62, distance: 21.0
click at [100, 54] on button "Check VIN" at bounding box center [107, 49] width 33 height 12
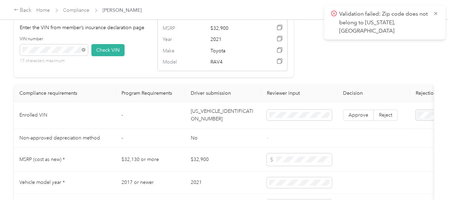
click at [340, 110] on td "Approve Reject" at bounding box center [374, 115] width 73 height 27
click at [361, 118] on span "Approve" at bounding box center [359, 115] width 20 height 6
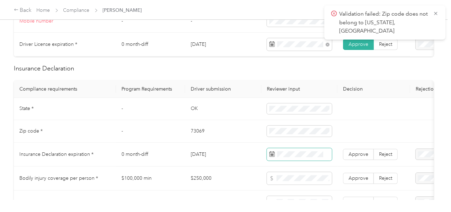
scroll to position [346, 0]
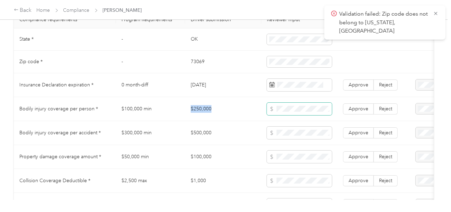
drag, startPoint x: 183, startPoint y: 107, endPoint x: 269, endPoint y: 110, distance: 86.3
click at [248, 109] on tr "Bodily injury coverage per person * $100,000 min $250,000 Approve Reject" at bounding box center [258, 109] width 488 height 24
drag, startPoint x: 188, startPoint y: 132, endPoint x: 251, endPoint y: 132, distance: 63.7
click at [251, 132] on td "$500,000" at bounding box center [223, 133] width 76 height 24
drag, startPoint x: 184, startPoint y: 161, endPoint x: 272, endPoint y: 162, distance: 87.6
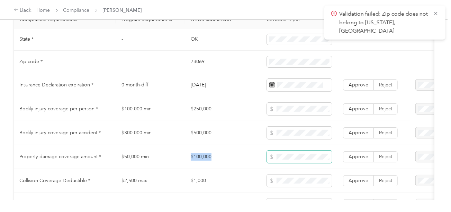
click at [272, 162] on tr "Property damage coverage amount * $50,000 min $100,000 Approve Reject" at bounding box center [258, 157] width 488 height 24
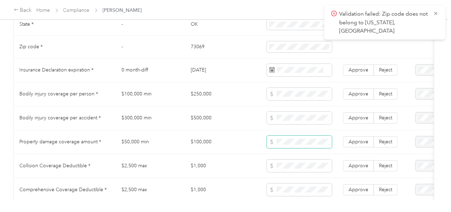
scroll to position [381, 0]
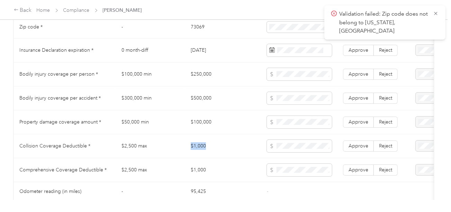
drag, startPoint x: 182, startPoint y: 142, endPoint x: 270, endPoint y: 143, distance: 88.7
click at [252, 144] on tr "Collision Coverage Deductible * $2,500 max $1,000 Approve Reject" at bounding box center [258, 146] width 488 height 24
click at [272, 143] on span at bounding box center [299, 146] width 65 height 12
click at [272, 147] on span at bounding box center [271, 146] width 5 height 8
drag, startPoint x: 179, startPoint y: 172, endPoint x: 229, endPoint y: 168, distance: 50.0
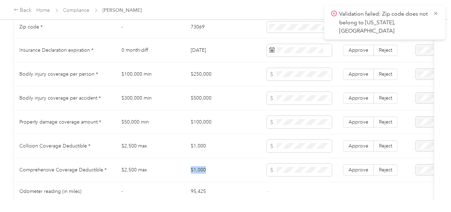
click at [223, 168] on tr "Comprehensive Coverage Deductible * $2,500 max $1,000 Approve Reject" at bounding box center [258, 170] width 488 height 24
click at [295, 152] on span at bounding box center [299, 146] width 65 height 12
click at [293, 156] on td at bounding box center [299, 146] width 76 height 24
click at [239, 163] on td "$1,000" at bounding box center [223, 170] width 76 height 24
drag, startPoint x: 361, startPoint y: 67, endPoint x: 361, endPoint y: 75, distance: 8.3
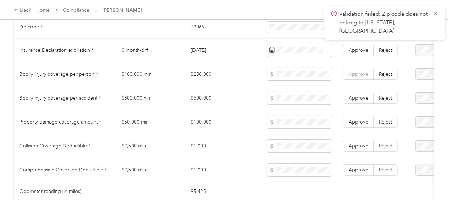
click at [361, 69] on td "Approve Reject" at bounding box center [374, 74] width 73 height 24
drag, startPoint x: 357, startPoint y: 80, endPoint x: 358, endPoint y: 100, distance: 20.5
click at [358, 80] on label "Approve" at bounding box center [358, 74] width 31 height 11
click at [358, 101] on span "Approve" at bounding box center [359, 98] width 20 height 6
drag, startPoint x: 358, startPoint y: 120, endPoint x: 362, endPoint y: 135, distance: 15.6
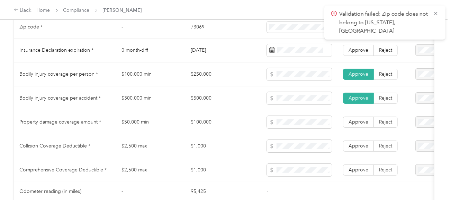
click at [358, 122] on label "Approve" at bounding box center [358, 121] width 31 height 11
click at [360, 139] on td "Approve Reject" at bounding box center [374, 146] width 73 height 24
click at [358, 149] on span "Approve" at bounding box center [359, 146] width 20 height 6
drag, startPoint x: 360, startPoint y: 175, endPoint x: 344, endPoint y: 168, distance: 17.1
click at [360, 175] on label "Approve" at bounding box center [358, 169] width 31 height 11
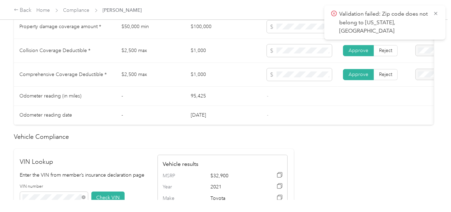
scroll to position [416, 0]
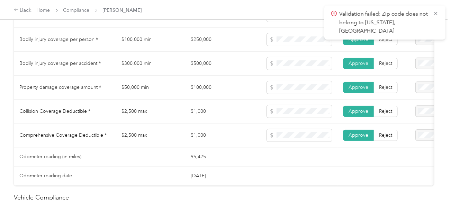
click at [297, 19] on div "Back Home Compliance [PERSON_NAME]" at bounding box center [225, 9] width 451 height 19
click at [293, 22] on span at bounding box center [299, 15] width 65 height 12
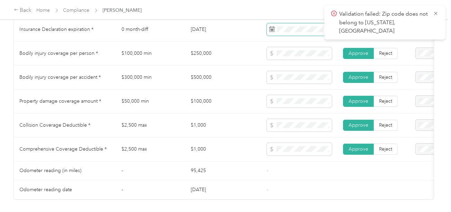
scroll to position [381, 0]
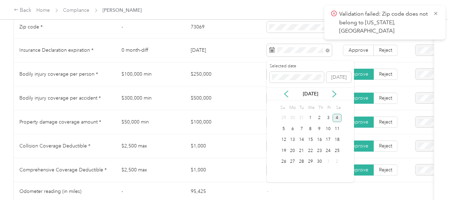
drag, startPoint x: 332, startPoint y: 117, endPoint x: 336, endPoint y: 117, distance: 3.8
click at [333, 117] on div "4" at bounding box center [337, 118] width 9 height 9
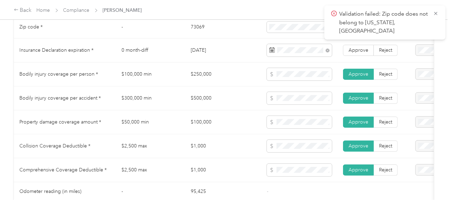
click at [361, 43] on td "Approve Reject" at bounding box center [374, 50] width 73 height 24
click at [361, 53] on span "Approve" at bounding box center [359, 50] width 20 height 6
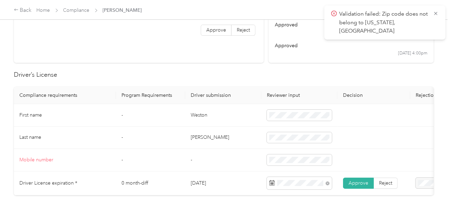
scroll to position [0, 0]
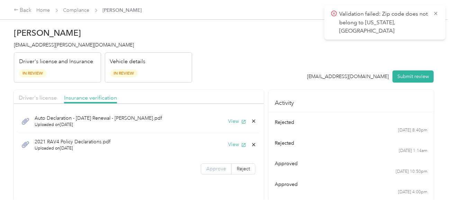
click at [218, 166] on span "Approve" at bounding box center [216, 169] width 20 height 6
click at [233, 145] on button "View" at bounding box center [237, 144] width 18 height 7
click at [404, 79] on button "Submit review" at bounding box center [413, 76] width 41 height 12
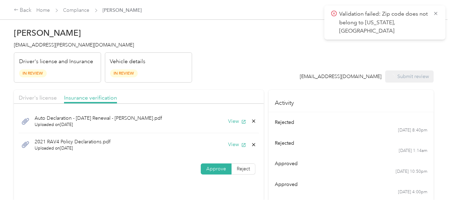
click at [36, 43] on span "[EMAIL_ADDRESS][PERSON_NAME][DOMAIN_NAME]" at bounding box center [74, 45] width 120 height 6
click at [38, 43] on span "[EMAIL_ADDRESS][PERSON_NAME][DOMAIN_NAME]" at bounding box center [74, 45] width 120 height 6
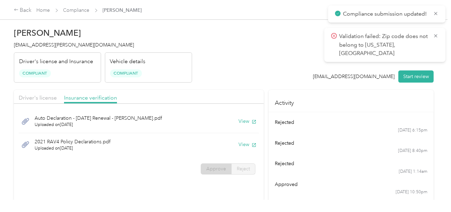
click at [76, 44] on span "[EMAIL_ADDRESS][PERSON_NAME][DOMAIN_NAME]" at bounding box center [74, 45] width 120 height 6
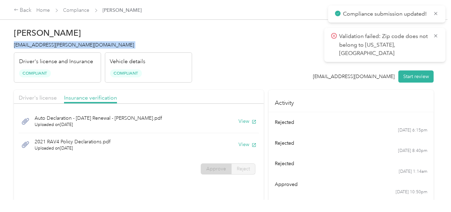
click at [76, 44] on span "[EMAIL_ADDRESS][PERSON_NAME][DOMAIN_NAME]" at bounding box center [74, 45] width 120 height 6
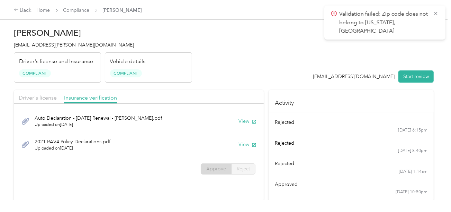
click at [80, 29] on h2 "[PERSON_NAME]" at bounding box center [103, 33] width 178 height 10
click at [81, 12] on span "Compliance" at bounding box center [76, 10] width 26 height 7
click at [83, 11] on link "Compliance" at bounding box center [76, 10] width 26 height 6
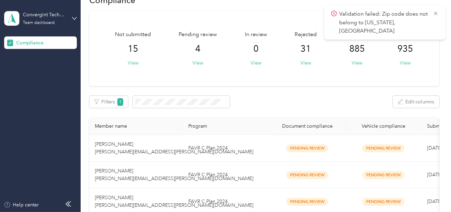
scroll to position [34, 0]
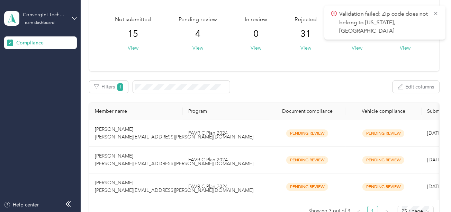
click at [440, 12] on div "Validation failed: Zip code does not belong to [US_STATE], [GEOGRAPHIC_DATA]" at bounding box center [385, 23] width 121 height 34
click at [436, 14] on icon at bounding box center [435, 13] width 3 height 3
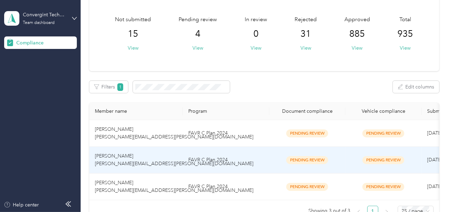
click at [219, 167] on td "FAVR C Plan 2024" at bounding box center [226, 160] width 87 height 27
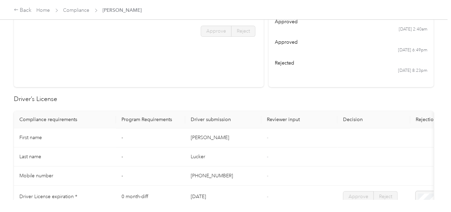
scroll to position [208, 0]
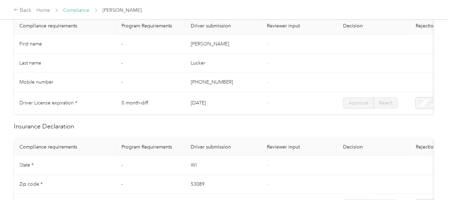
click at [79, 7] on link "Compliance" at bounding box center [76, 10] width 26 height 6
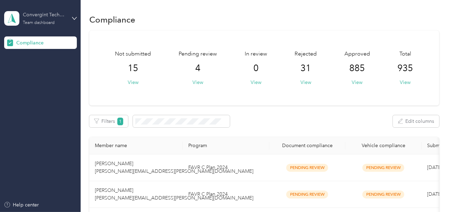
click at [39, 15] on div "Convergint Technologies" at bounding box center [44, 14] width 43 height 7
click at [33, 76] on div "Log out" at bounding box center [77, 72] width 136 height 12
